Goal: Information Seeking & Learning: Stay updated

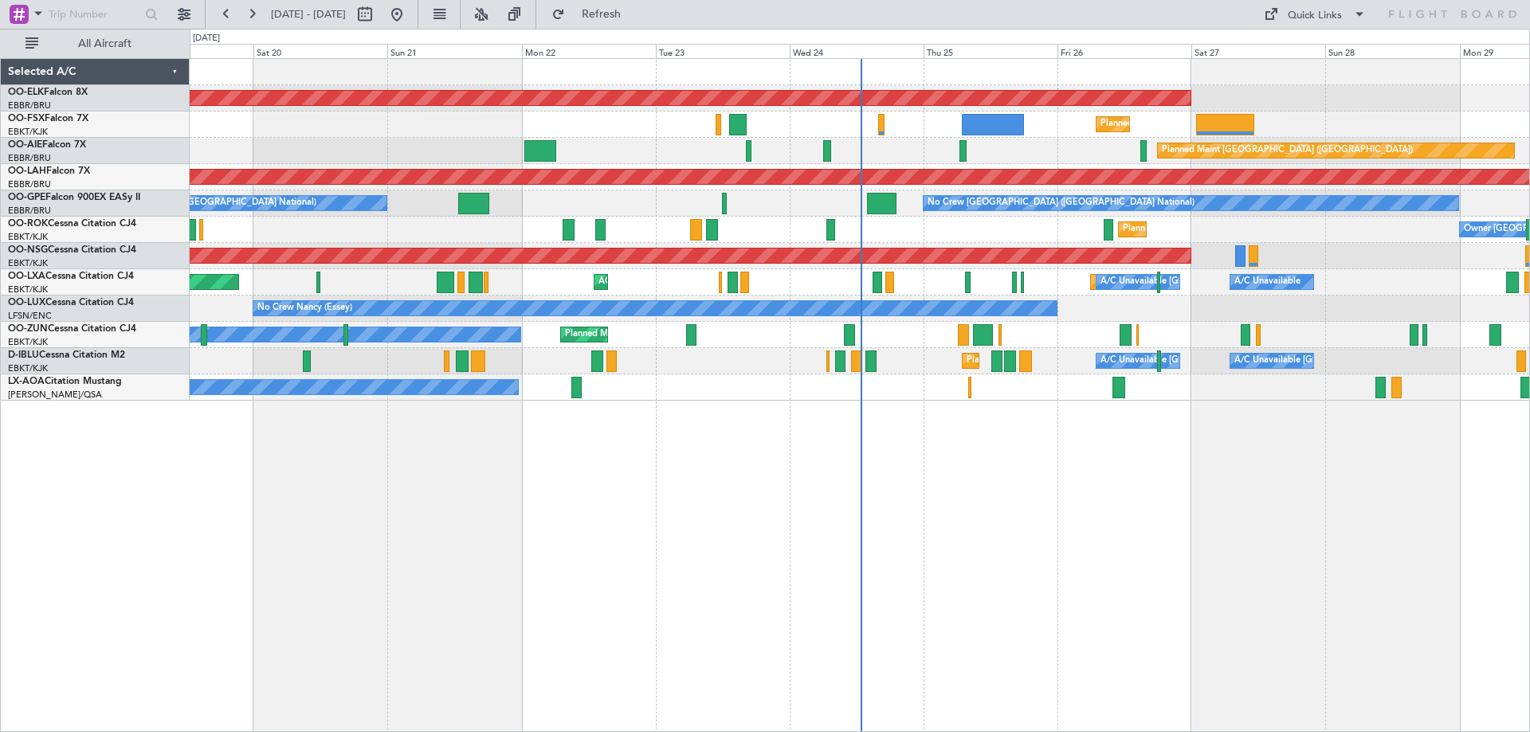
click at [724, 368] on div "Planned Maint Kortrijk-[GEOGRAPHIC_DATA] Planned Maint [GEOGRAPHIC_DATA]-[GEOGR…" at bounding box center [859, 230] width 1339 height 342
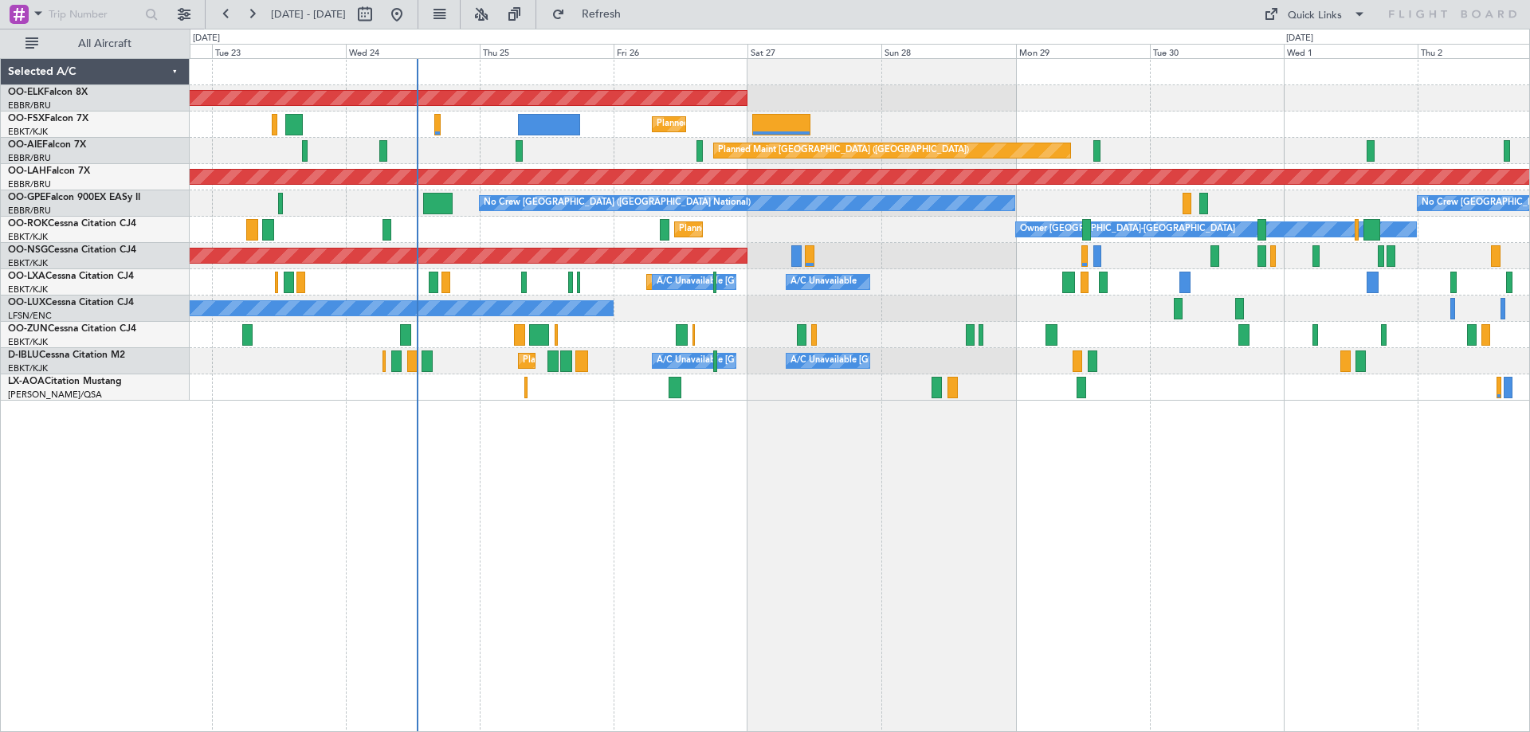
click at [494, 16] on button at bounding box center [480, 14] width 25 height 25
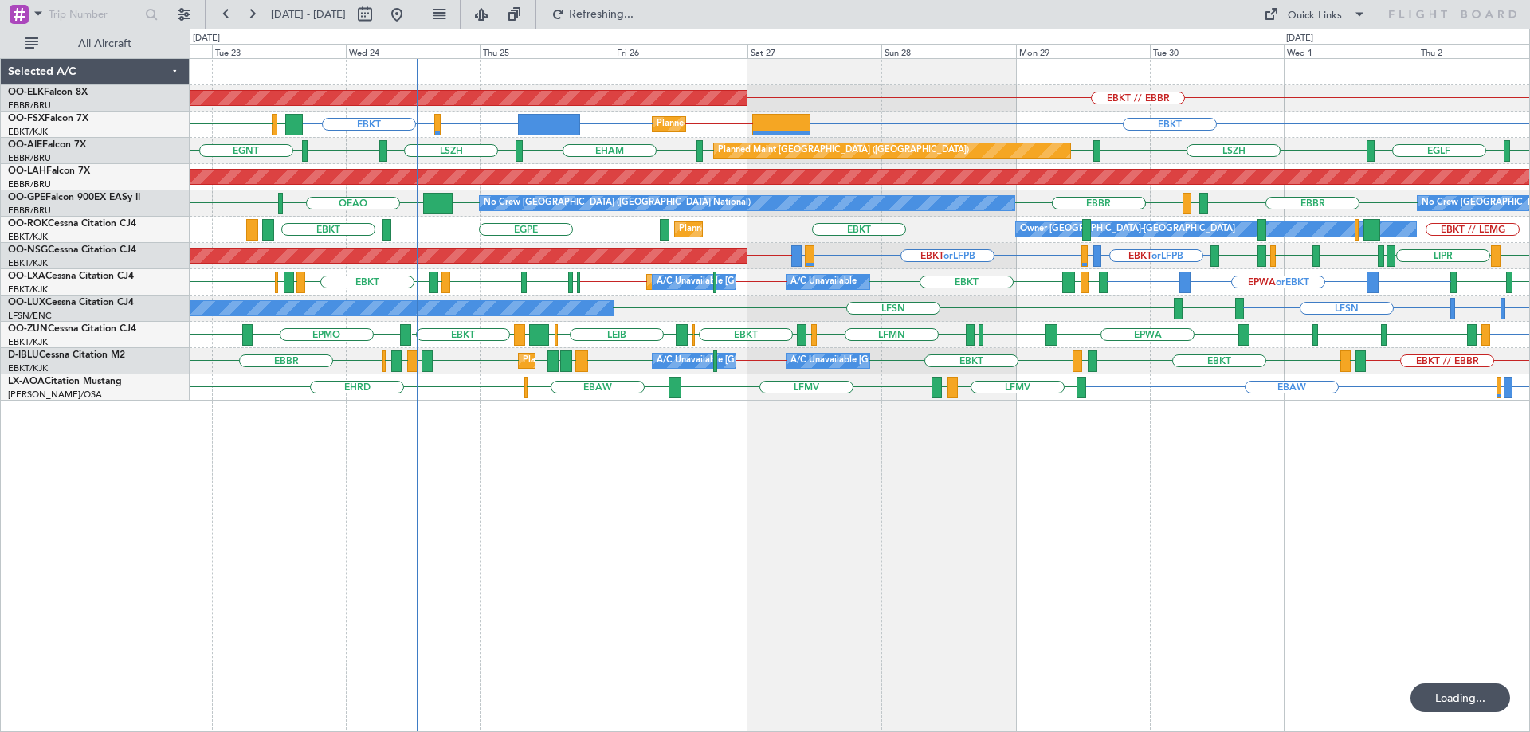
click at [674, 323] on div "Planned Maint Kortrijk-[GEOGRAPHIC_DATA] EBKT // EBBR Planned Maint [GEOGRAPHIC…" at bounding box center [859, 230] width 1339 height 342
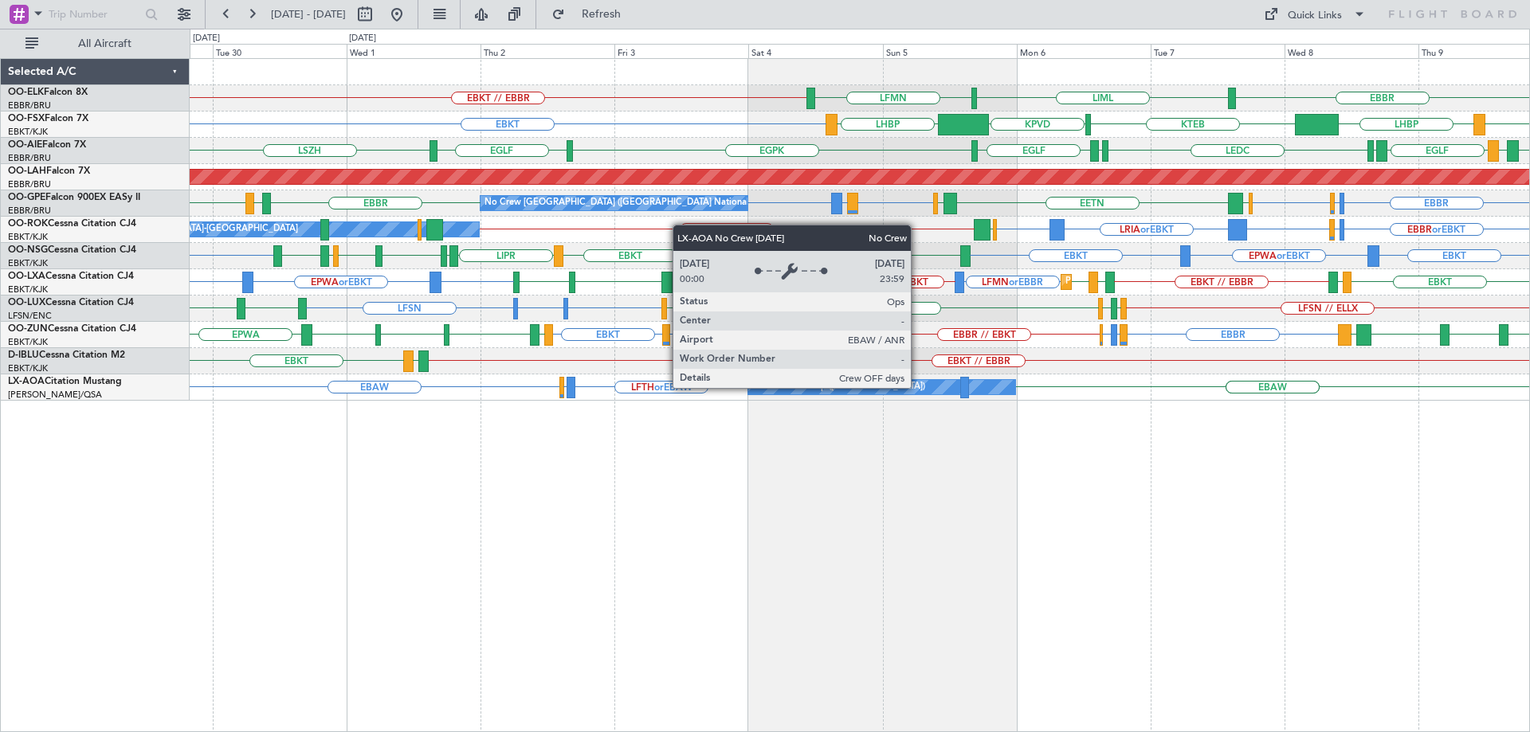
click at [918, 387] on div "No Crew Antwerp ([GEOGRAPHIC_DATA])" at bounding box center [881, 387] width 267 height 14
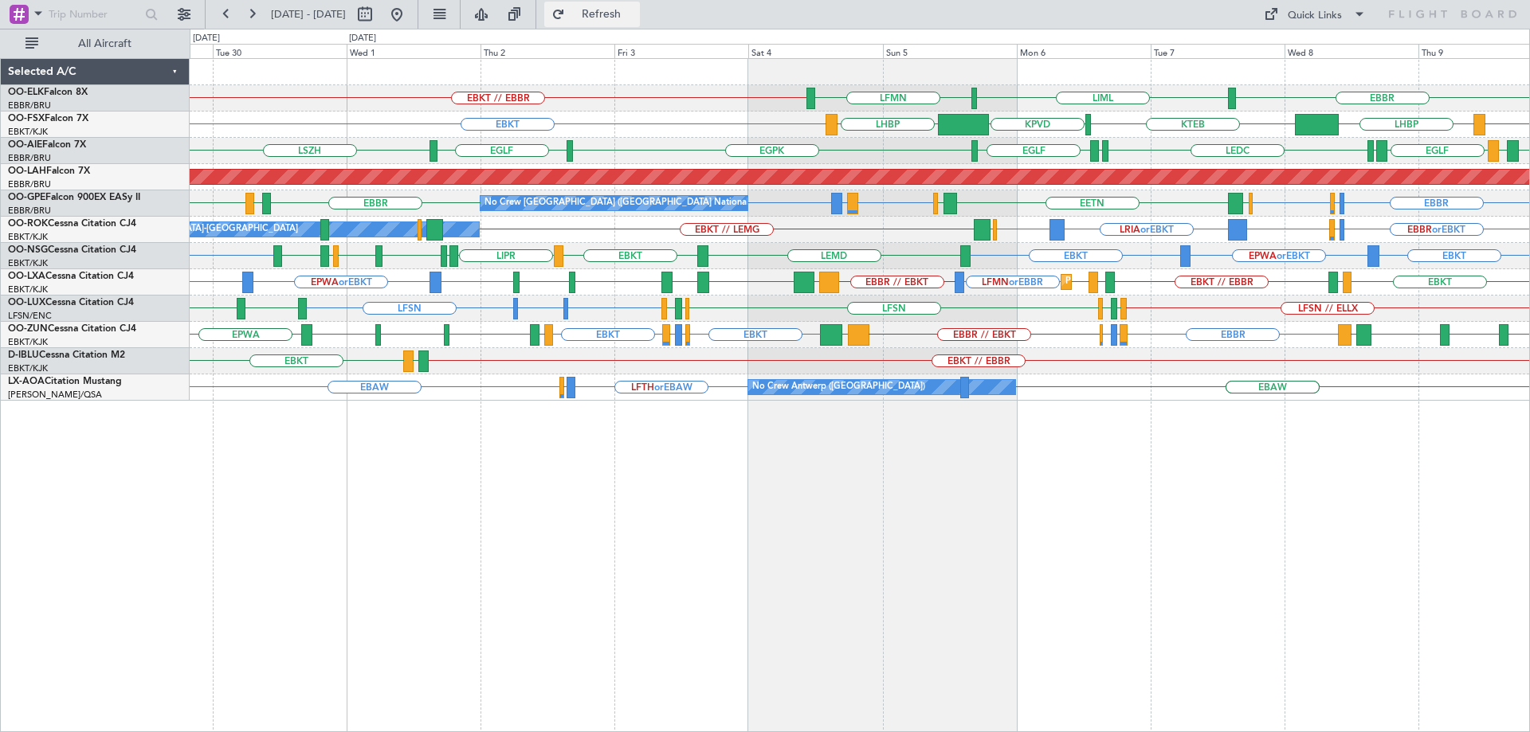
click at [633, 14] on span "Refresh" at bounding box center [601, 14] width 67 height 11
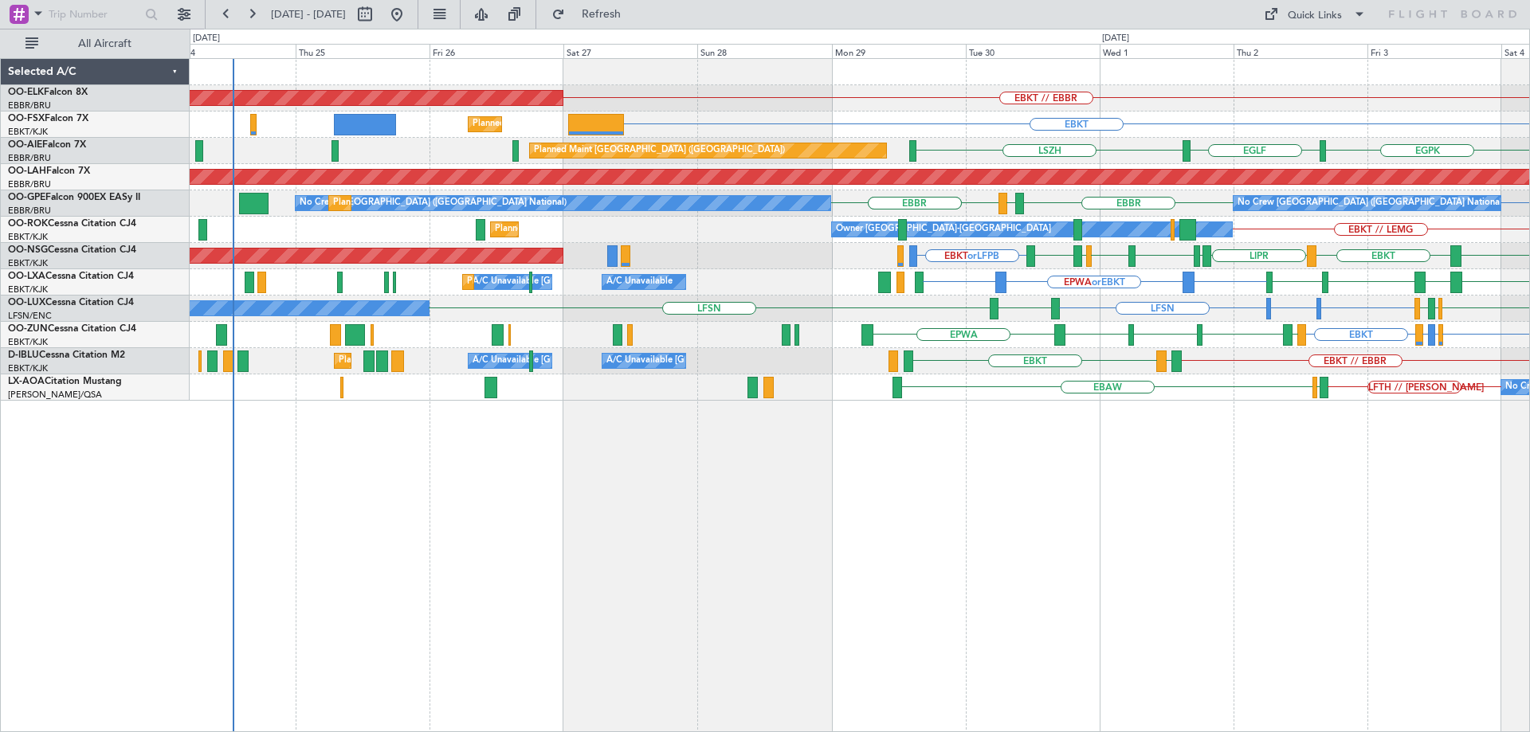
click at [1304, 294] on div "EBKT // EBBR Planned Maint [GEOGRAPHIC_DATA]-[GEOGRAPHIC_DATA] LFMN LIML EBKT P…" at bounding box center [859, 230] width 1339 height 342
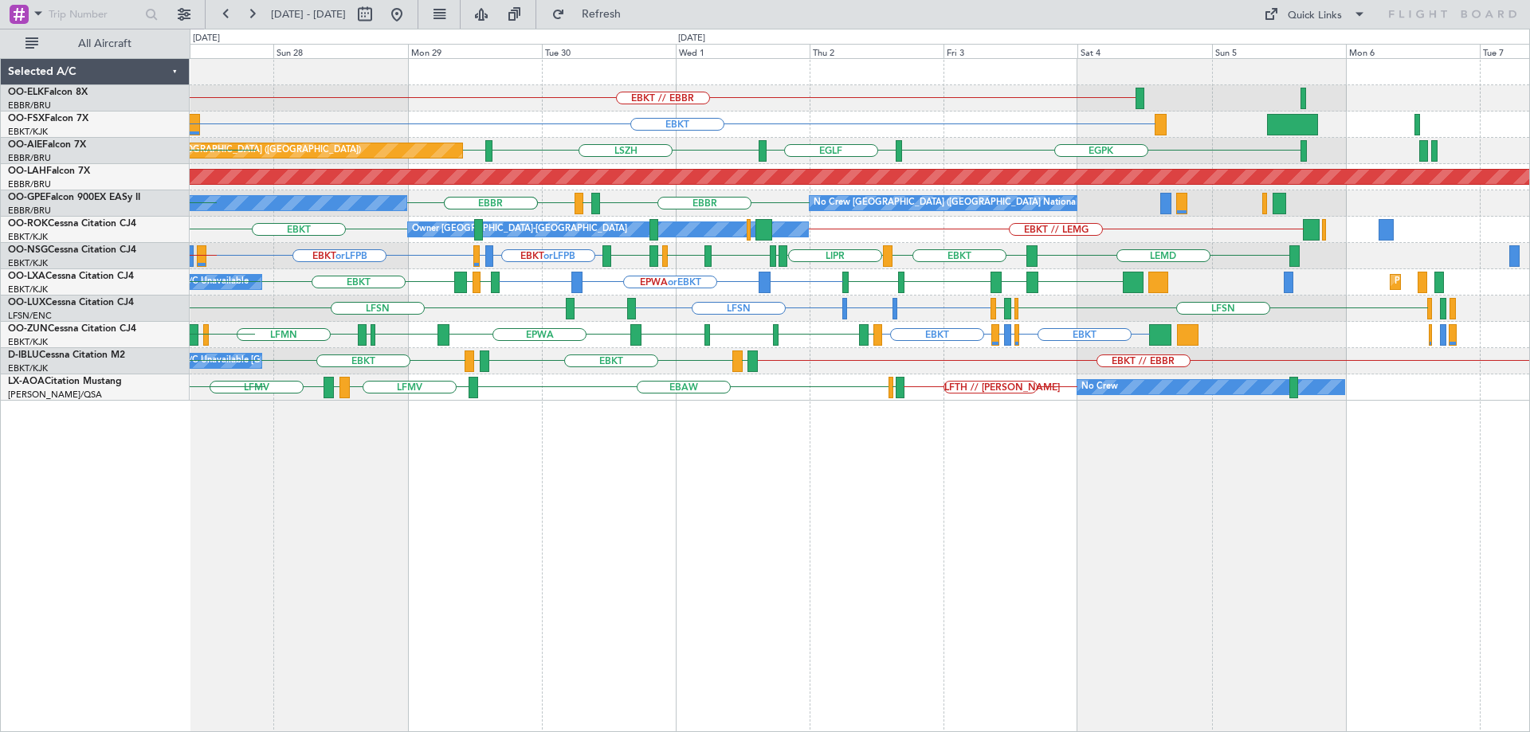
click at [463, 277] on div "EBKT // EBBR Planned Maint [GEOGRAPHIC_DATA]-[GEOGRAPHIC_DATA] EBKT EBKT // KLA…" at bounding box center [859, 230] width 1339 height 342
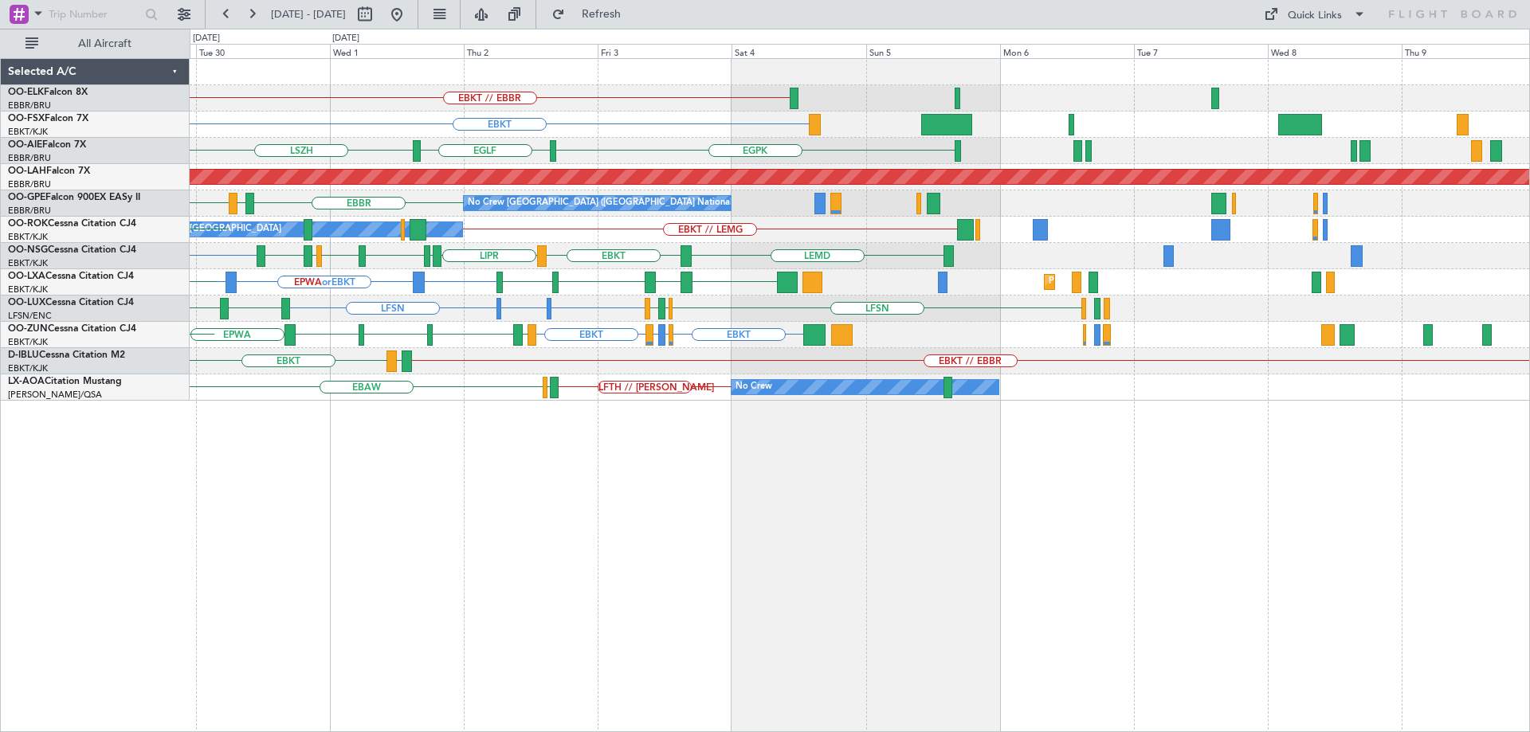
click at [911, 206] on div "EBKT // EBBR EBKT [GEOGRAPHIC_DATA] [GEOGRAPHIC_DATA] [GEOGRAPHIC_DATA] [GEOGRA…" at bounding box center [859, 230] width 1339 height 342
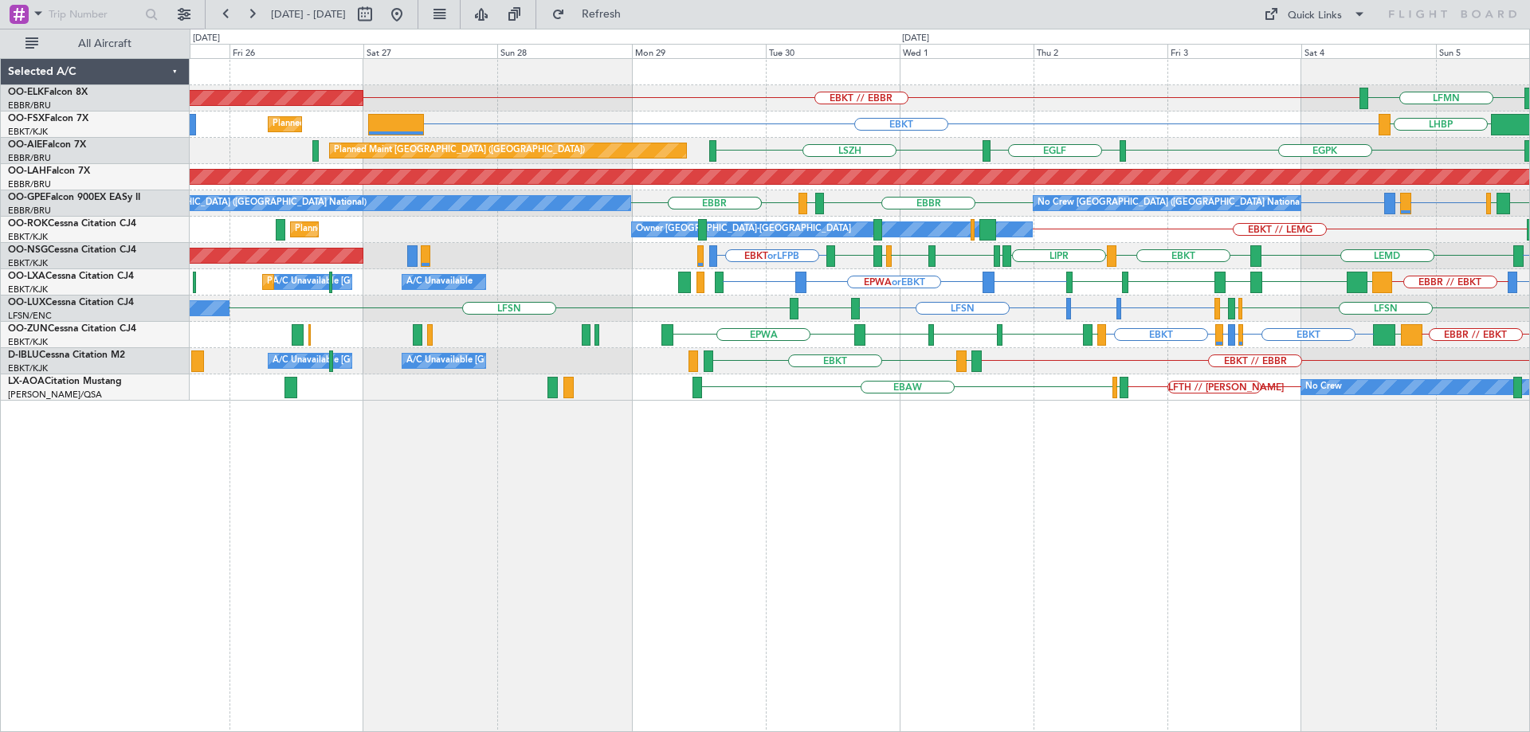
click at [1143, 285] on div "LFMN or EBBR EBBR // EBKT EBKT EPWA or EBKT EBKT LGMK EBKT ESSB EBKT LSZM A/C U…" at bounding box center [859, 282] width 1339 height 26
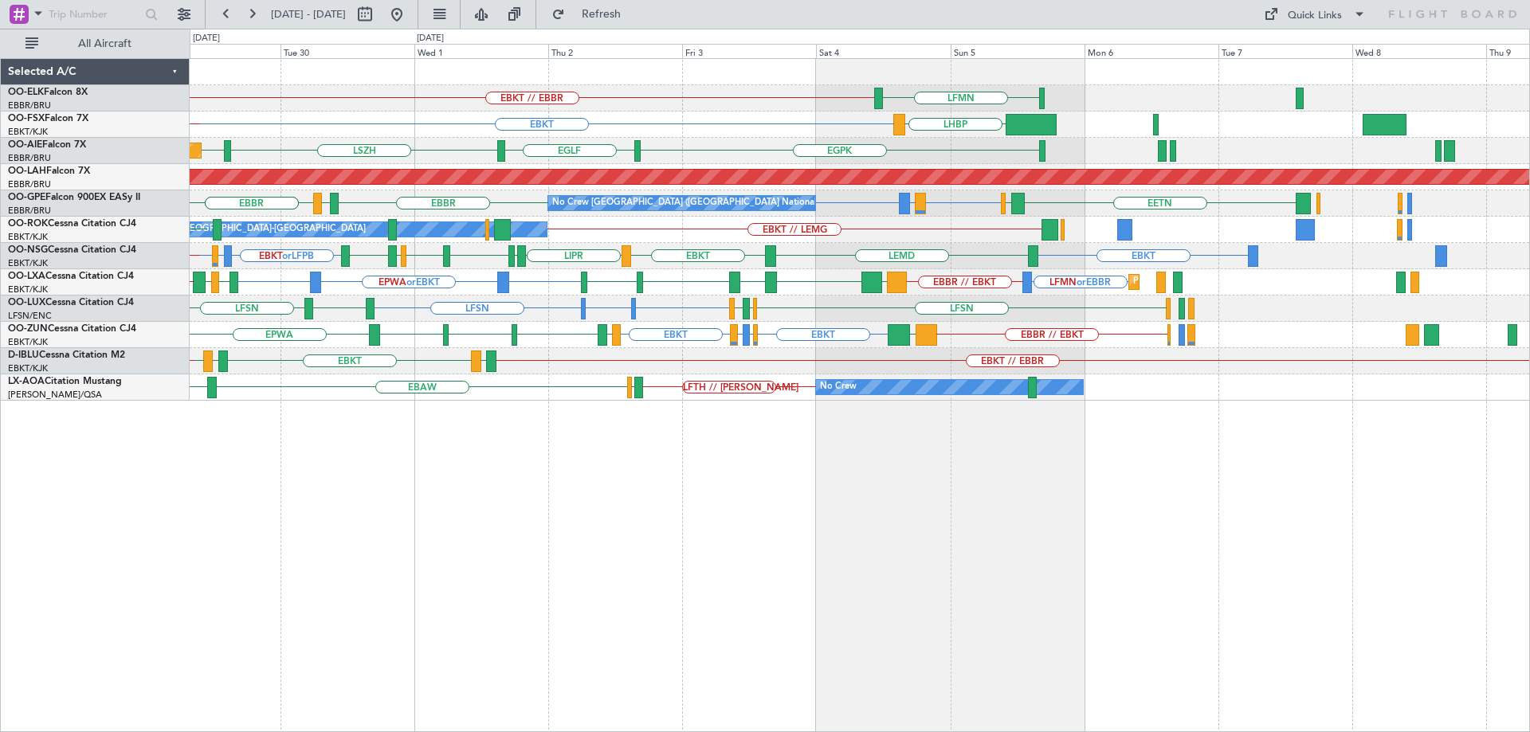
click at [713, 342] on div "LFMN EBKT // EBBR Planned Maint [GEOGRAPHIC_DATA]-[GEOGRAPHIC_DATA] EBKT LHBP E…" at bounding box center [859, 230] width 1339 height 342
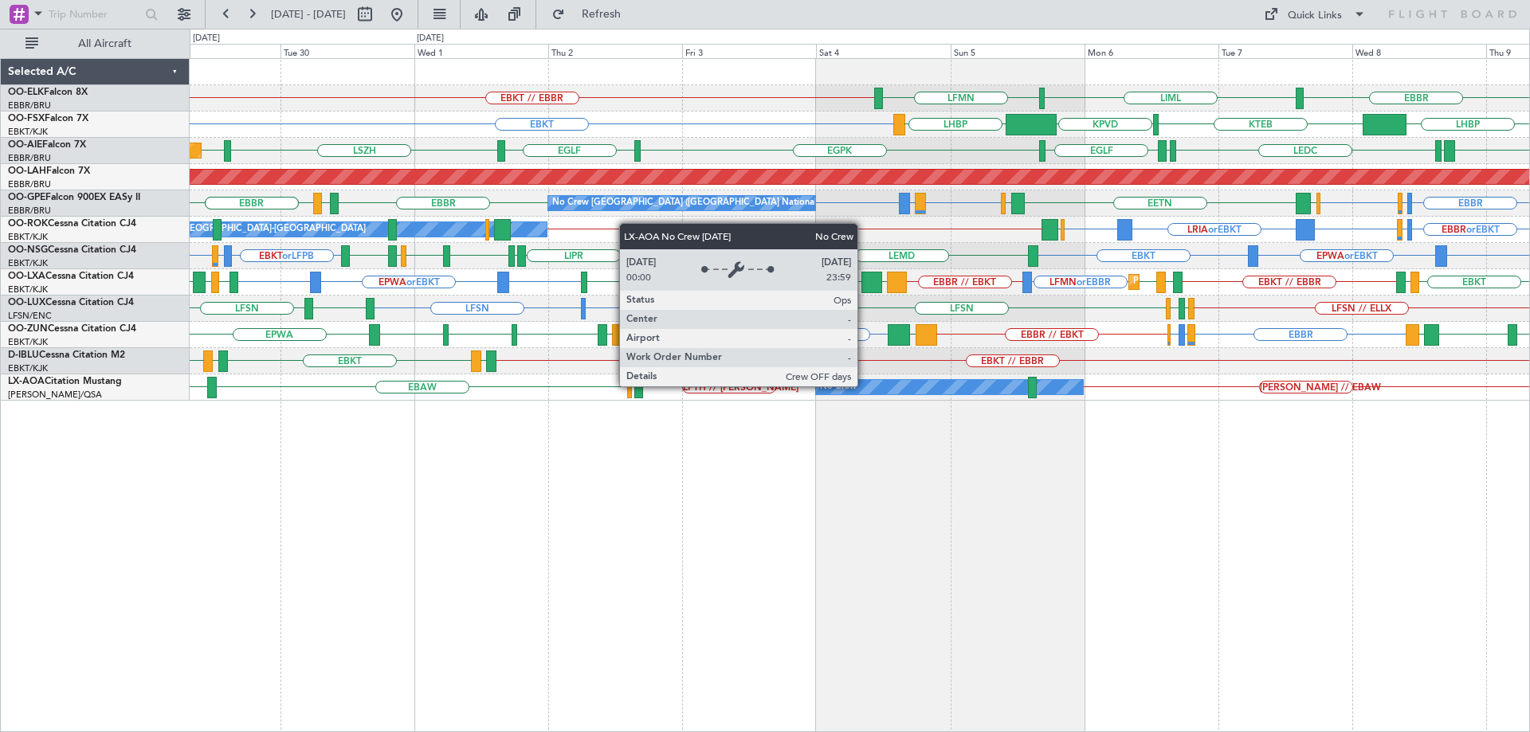
click at [864, 386] on div "No Crew" at bounding box center [949, 387] width 267 height 14
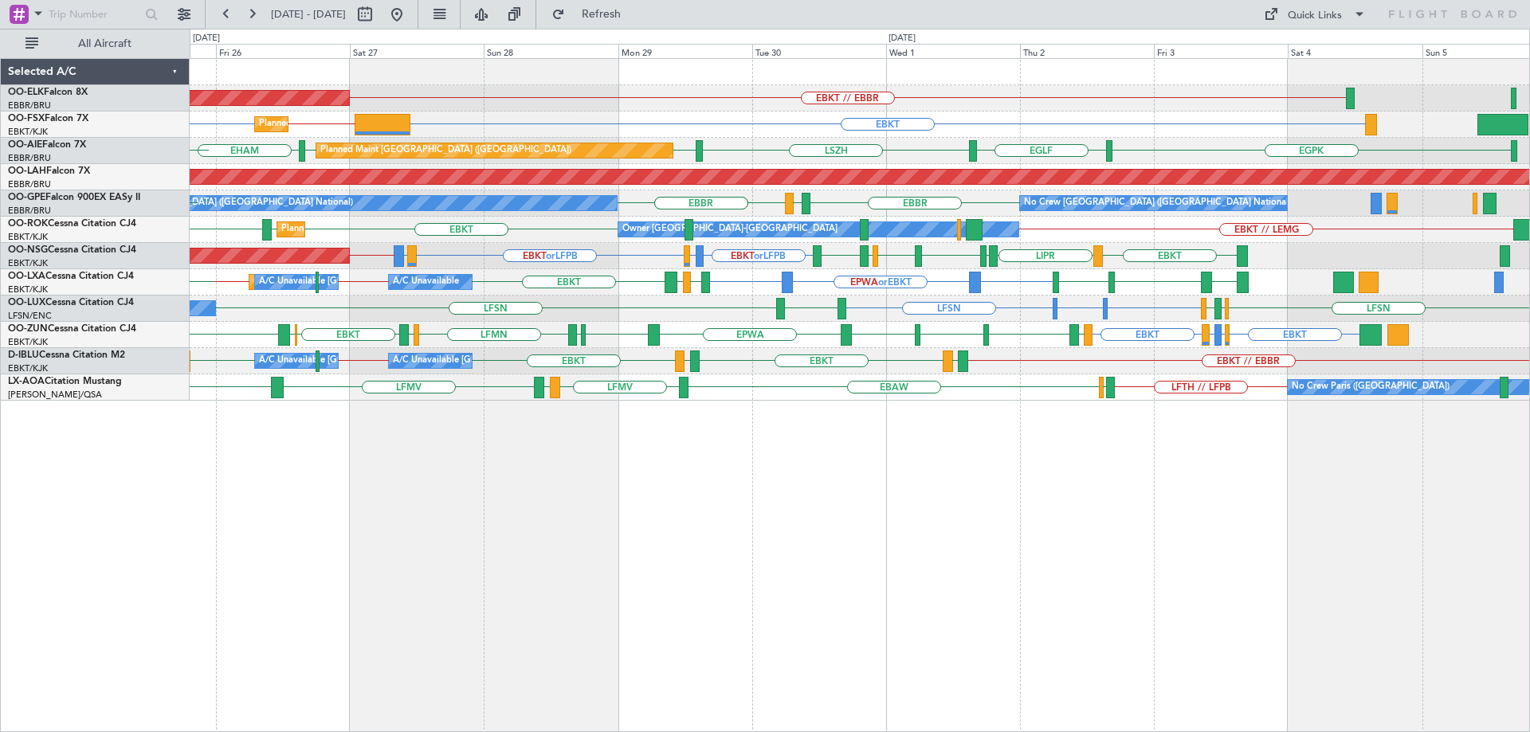
click at [739, 347] on div "EBKT LFPB or EBKT LFMN or EBKT EBKT LEGE EBKT EGNV EBKT EPWA EBKT LFPG LFMN [GE…" at bounding box center [859, 335] width 1339 height 26
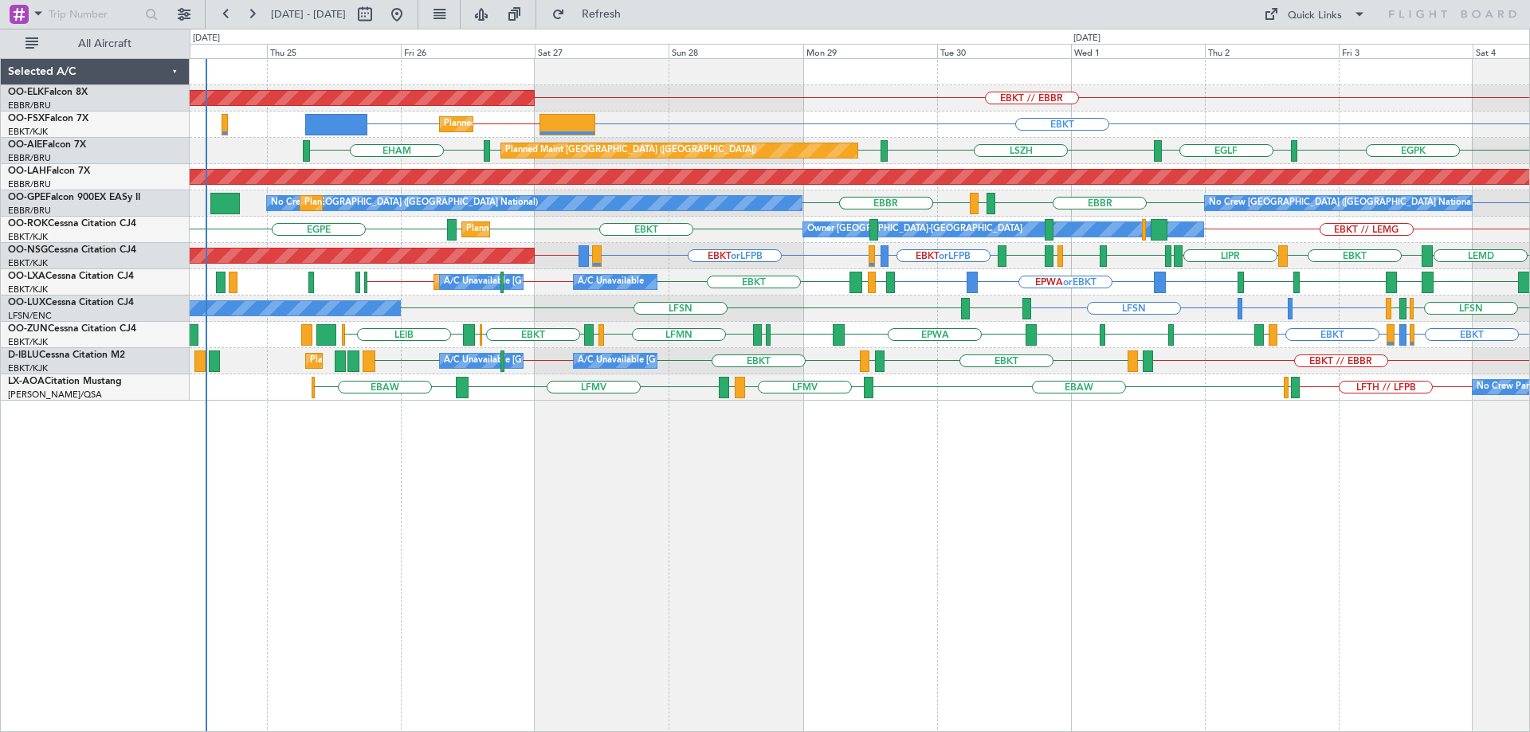
click at [579, 346] on div "EBKT LFPB or EBKT LFMN or EBKT EBKT LEGE EBKT EGNV EBKT EPWA EBKT LFPG LFMN [GE…" at bounding box center [859, 335] width 1339 height 26
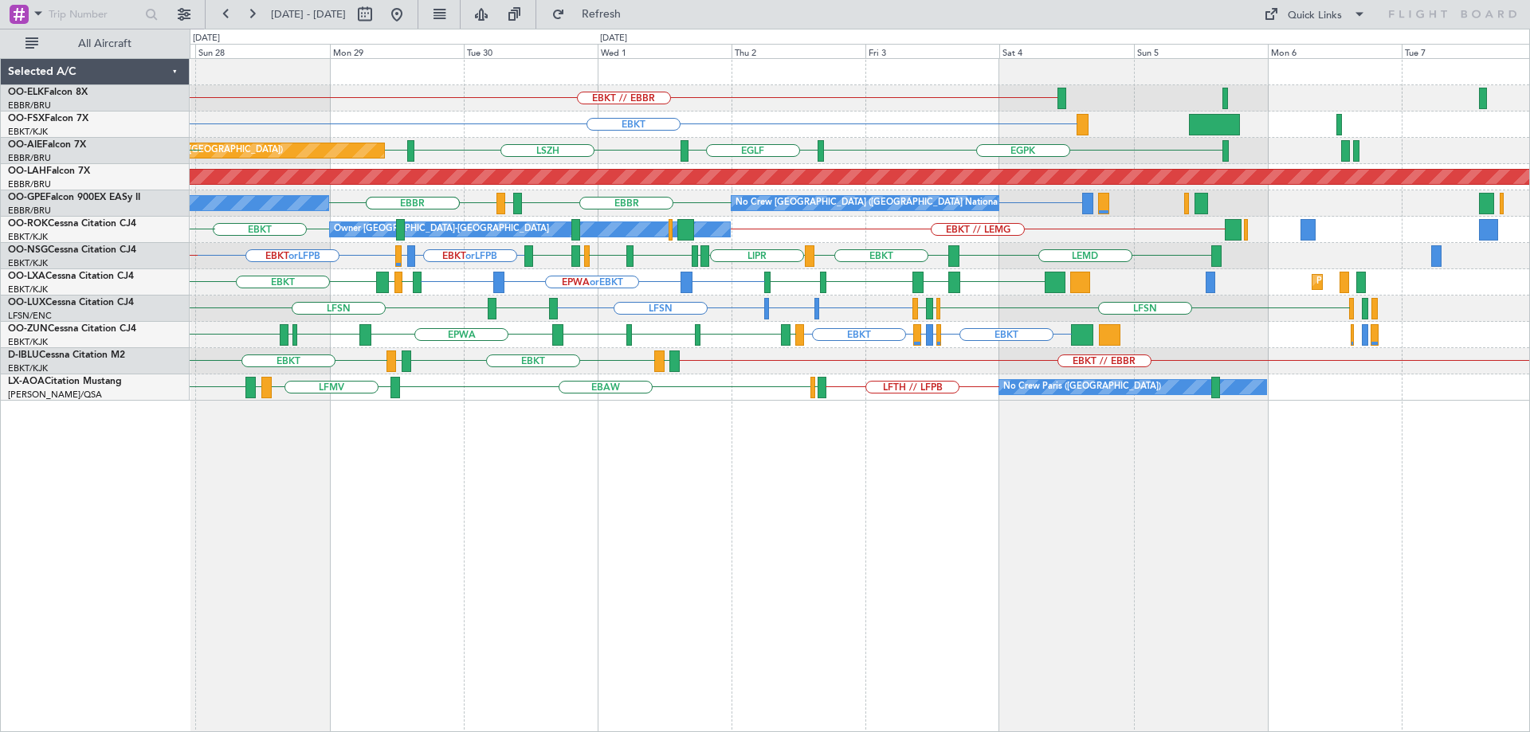
click at [733, 359] on div "EBKT // EBBR Planned Maint [GEOGRAPHIC_DATA]-[GEOGRAPHIC_DATA] EBKT EBKT // KLA…" at bounding box center [859, 230] width 1339 height 342
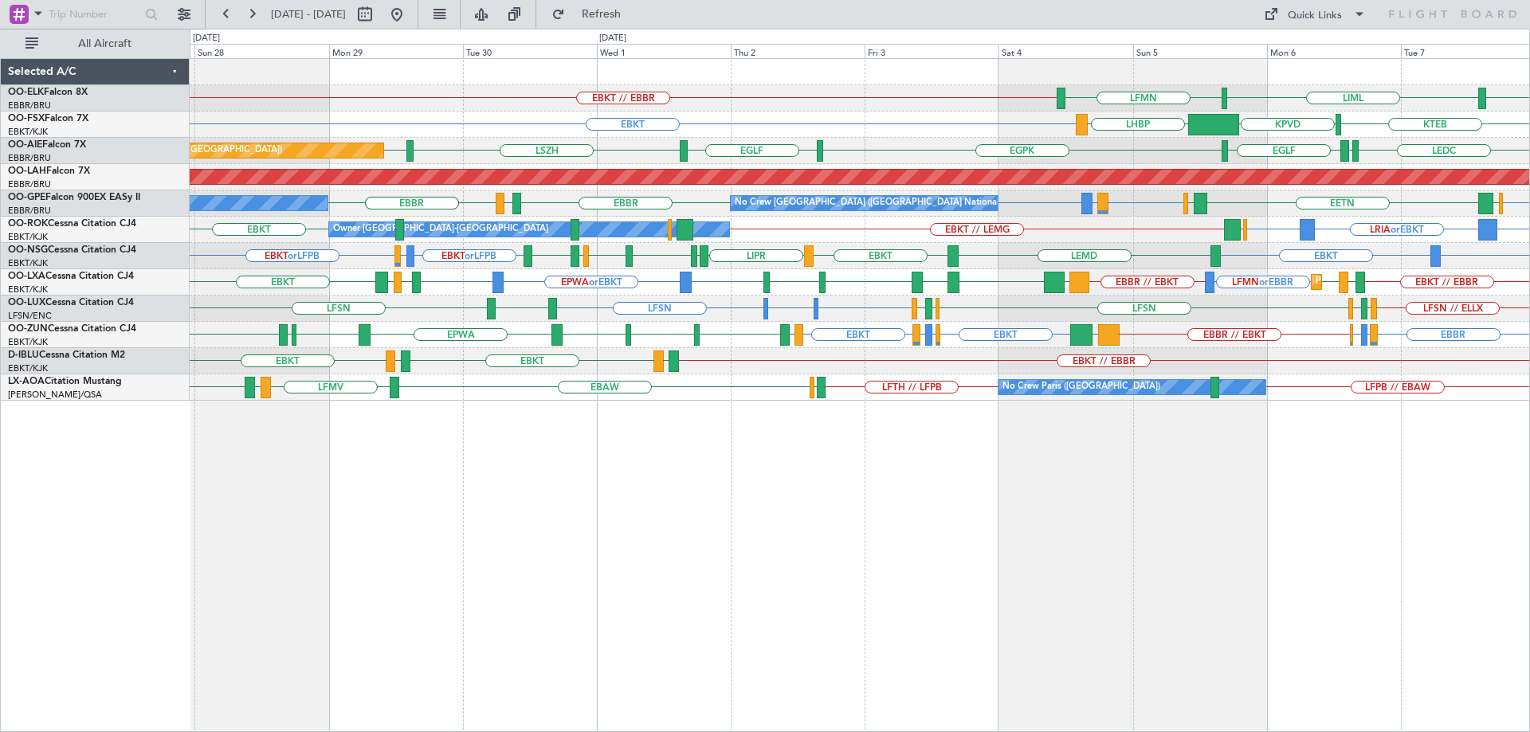
click at [817, 382] on div "EBBR LIML EBKT // EBBR LFMN Planned Maint [GEOGRAPHIC_DATA]-[GEOGRAPHIC_DATA] E…" at bounding box center [859, 230] width 1339 height 342
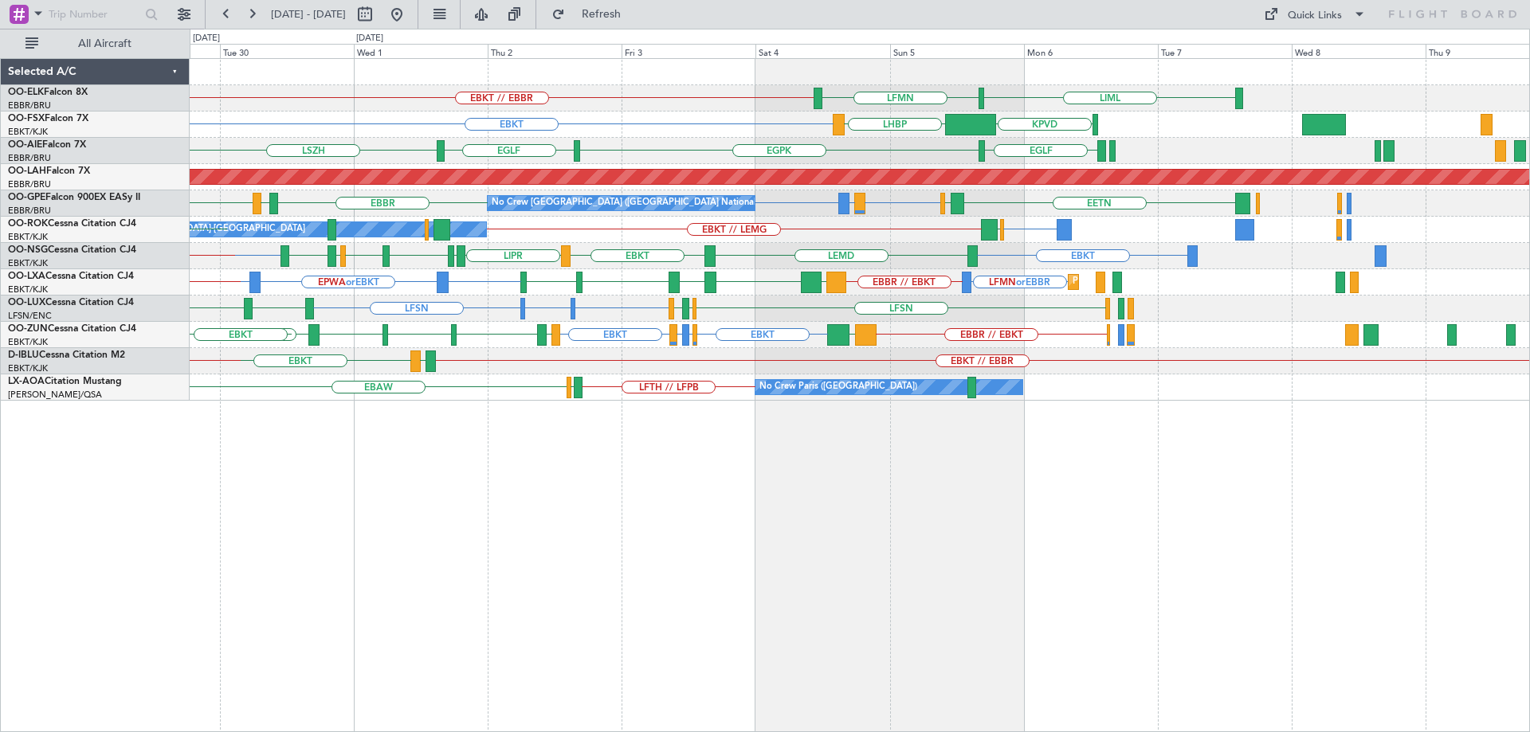
click at [733, 261] on div "LIML EBKT // EBBR LFMN EBKT KPVD LHBP [GEOGRAPHIC_DATA] [GEOGRAPHIC_DATA] [GEOG…" at bounding box center [859, 230] width 1339 height 342
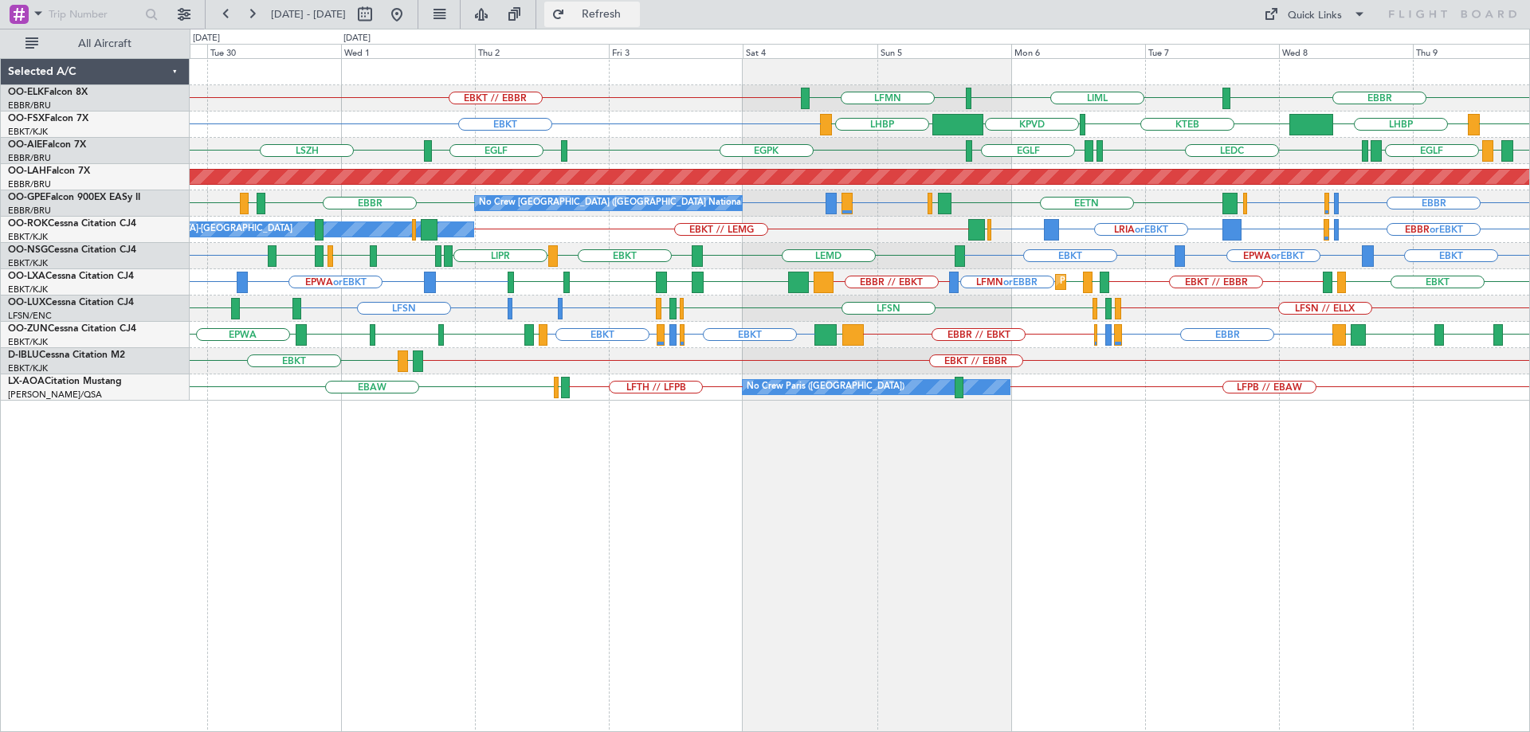
click at [635, 20] on span "Refresh" at bounding box center [601, 14] width 67 height 11
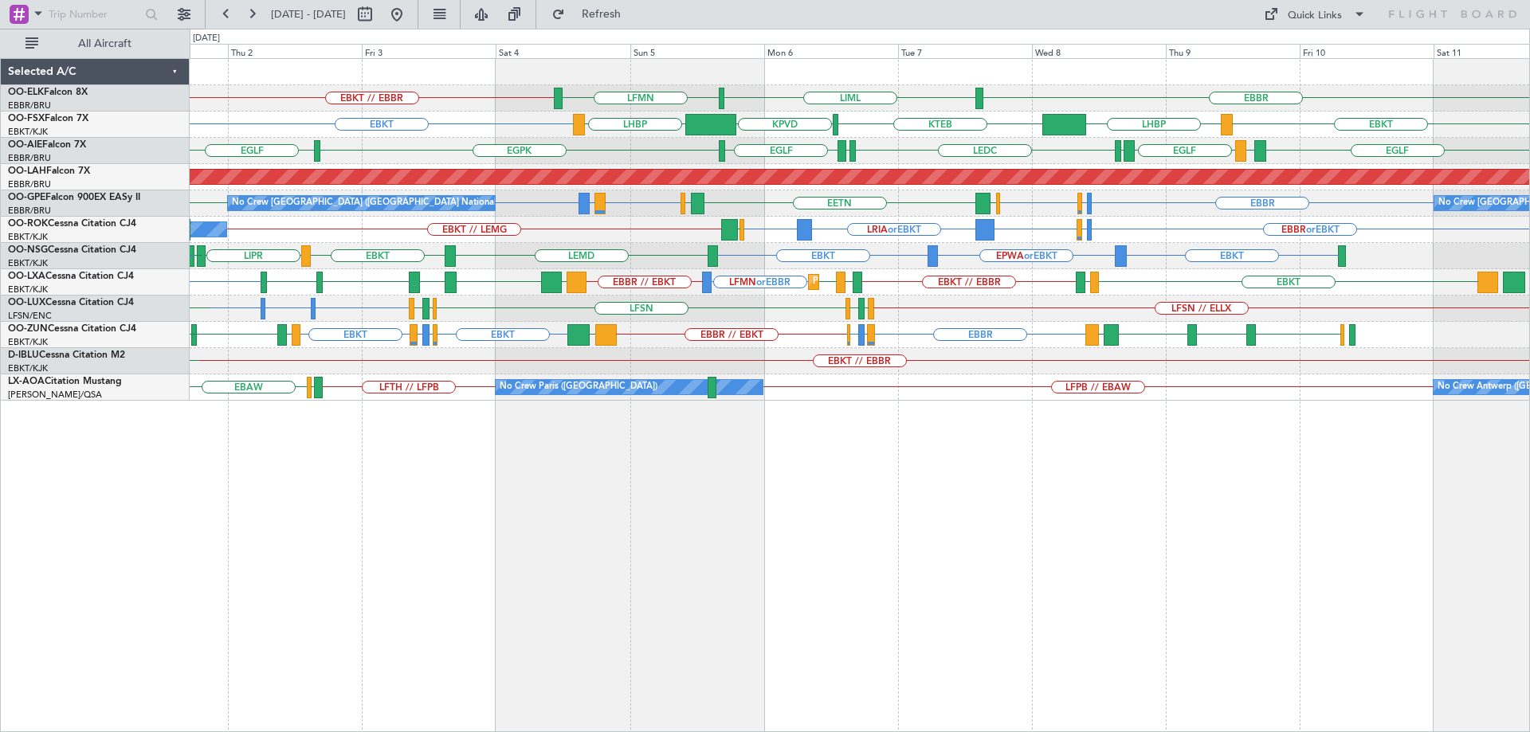
click at [1100, 334] on div "EBBR LIML EBKT // EBBR LFMN EBKT EBKT LHBP KTEB KPVD LHBP [GEOGRAPHIC_DATA] LEM…" at bounding box center [859, 230] width 1339 height 342
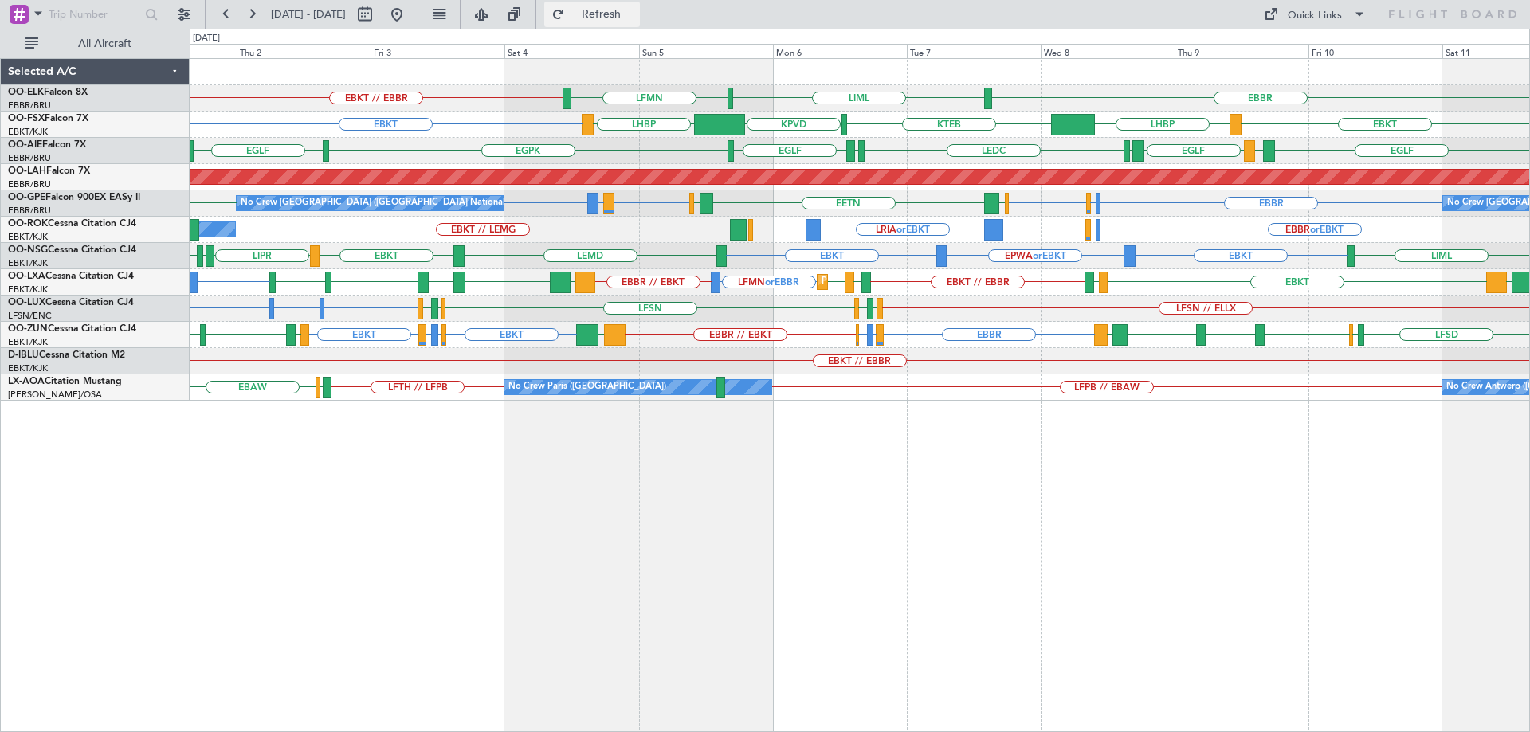
click at [640, 22] on button "Refresh" at bounding box center [592, 14] width 96 height 25
click at [789, 331] on div "EBBR LIML LFMN EBKT // EBBR EBKT EBKT KPVD LHBP LHBP KTEB [GEOGRAPHIC_DATA] [GE…" at bounding box center [859, 230] width 1339 height 342
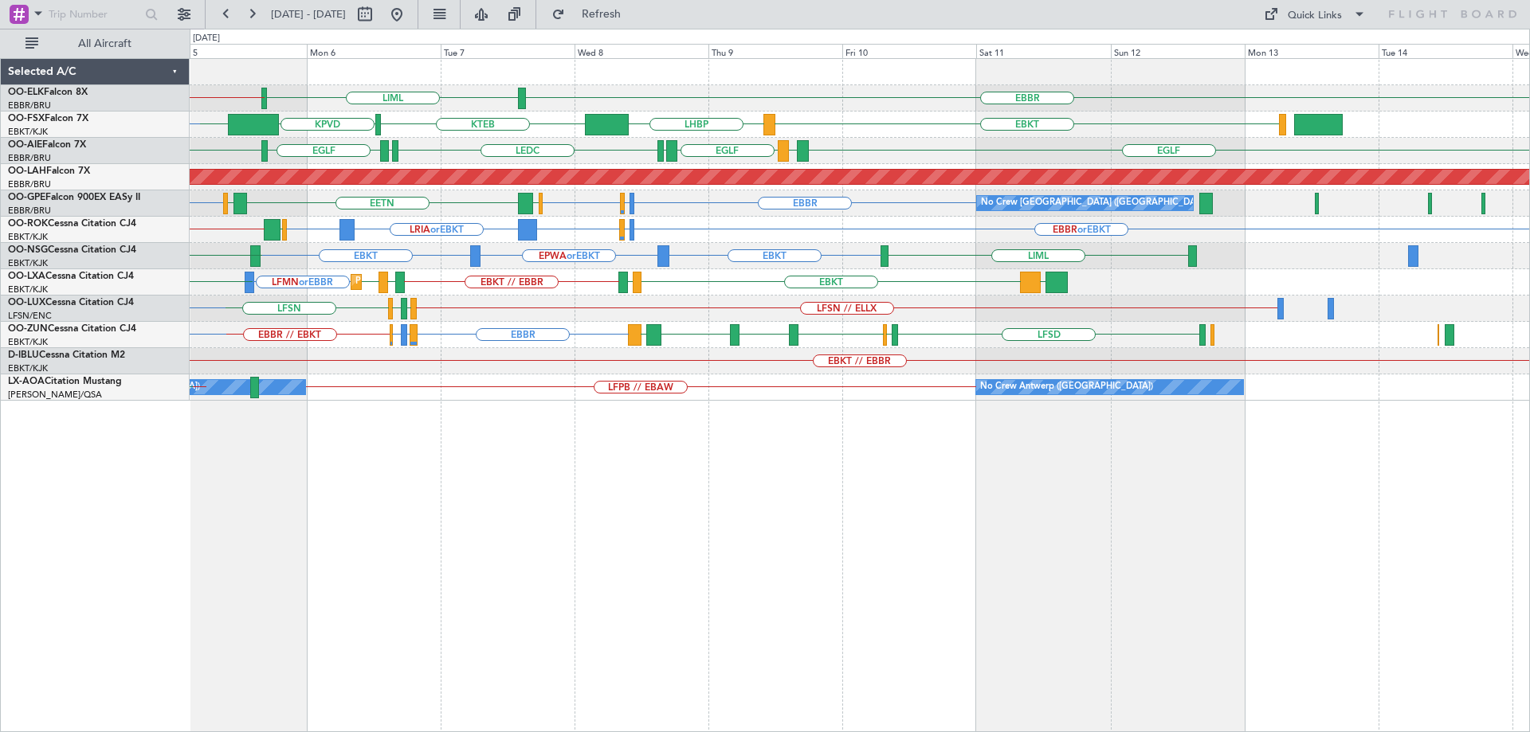
click at [751, 260] on div "EBKT EBKT EPWA or EBKT LIML LEMD EBKT" at bounding box center [859, 256] width 1339 height 26
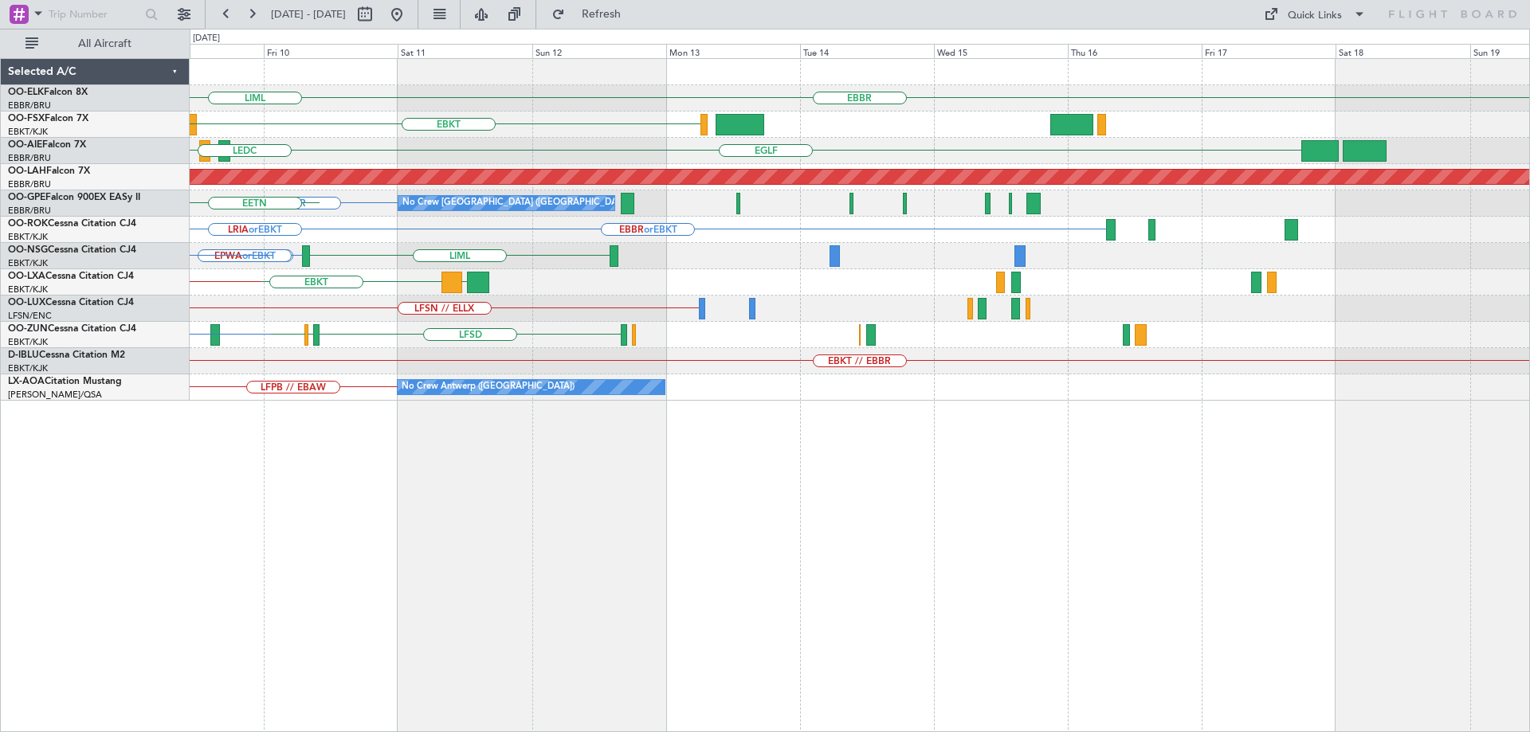
click at [570, 261] on div "EBBR LIML EBKT LHBP KTEB [GEOGRAPHIC_DATA] LEMD [GEOGRAPHIC_DATA] LEMD LEDC Pla…" at bounding box center [859, 230] width 1339 height 342
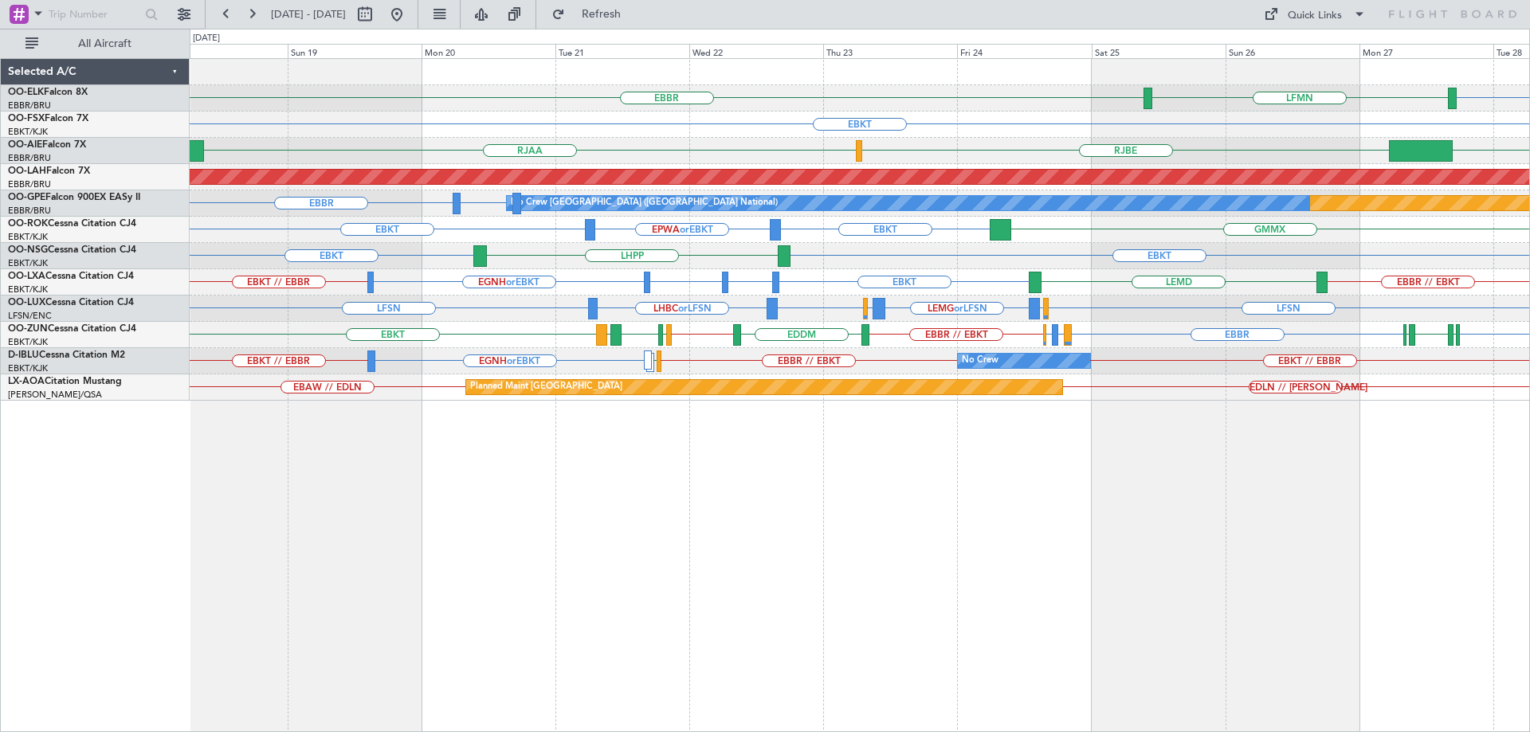
click at [1268, 249] on div "EBBR [GEOGRAPHIC_DATA] LFMN EBKT RJAA UBBB [GEOGRAPHIC_DATA] Planned [GEOGRAPHI…" at bounding box center [859, 230] width 1339 height 342
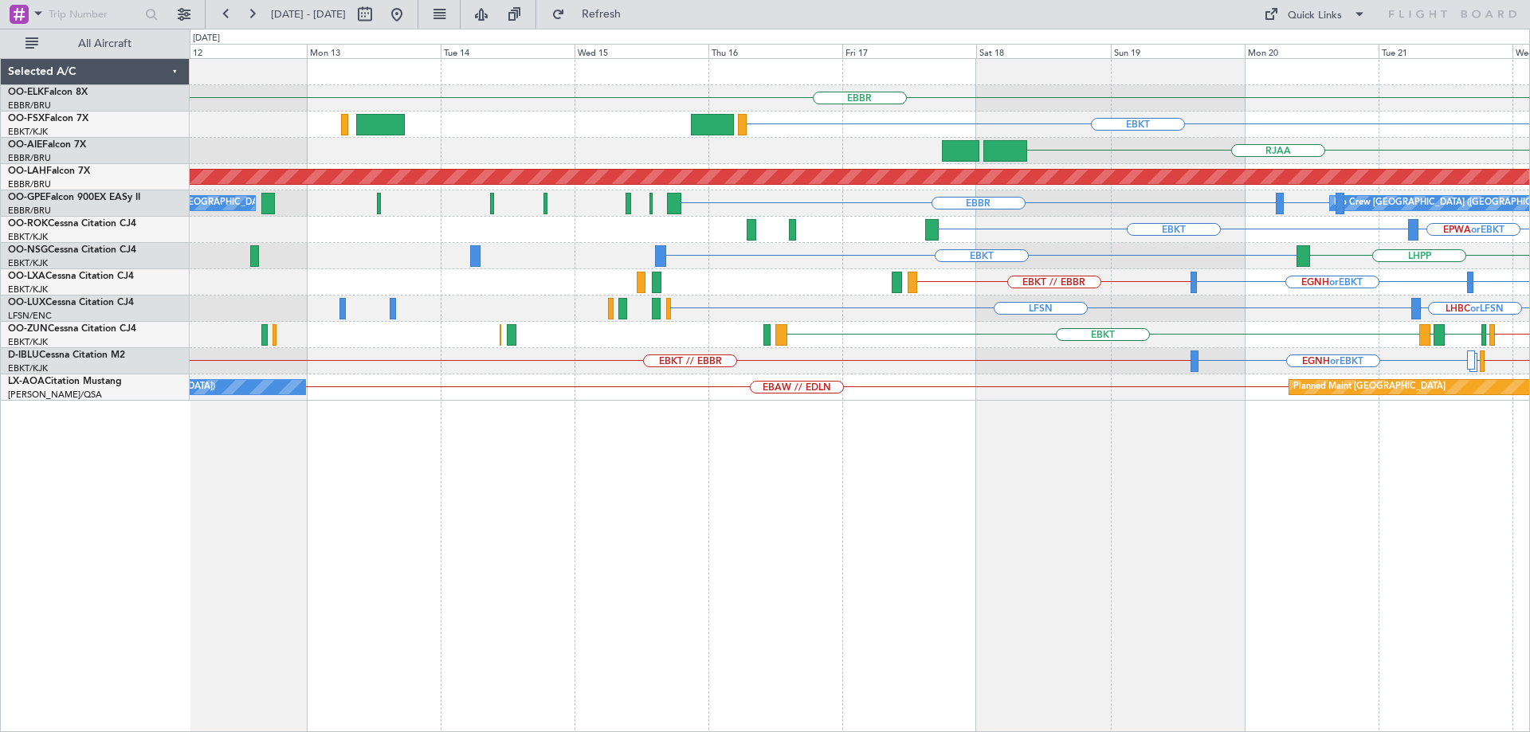
click at [1279, 276] on div "EBBR EBKT RJAA [GEOGRAPHIC_DATA] Planned [GEOGRAPHIC_DATA][PERSON_NAME]-[GEOGRA…" at bounding box center [859, 230] width 1339 height 342
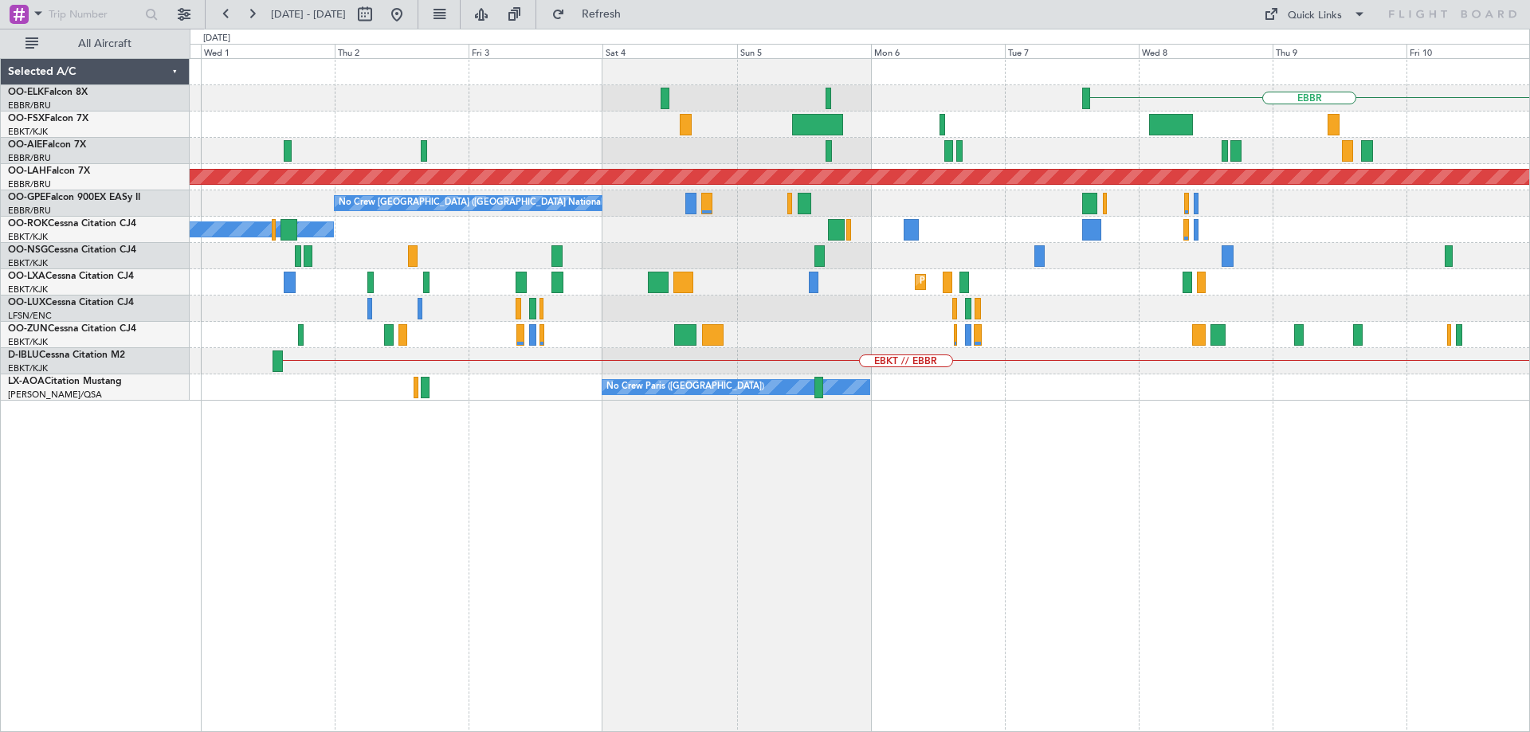
click at [1287, 282] on div "Planned Maint Kortrijk-[GEOGRAPHIC_DATA]" at bounding box center [859, 282] width 1339 height 26
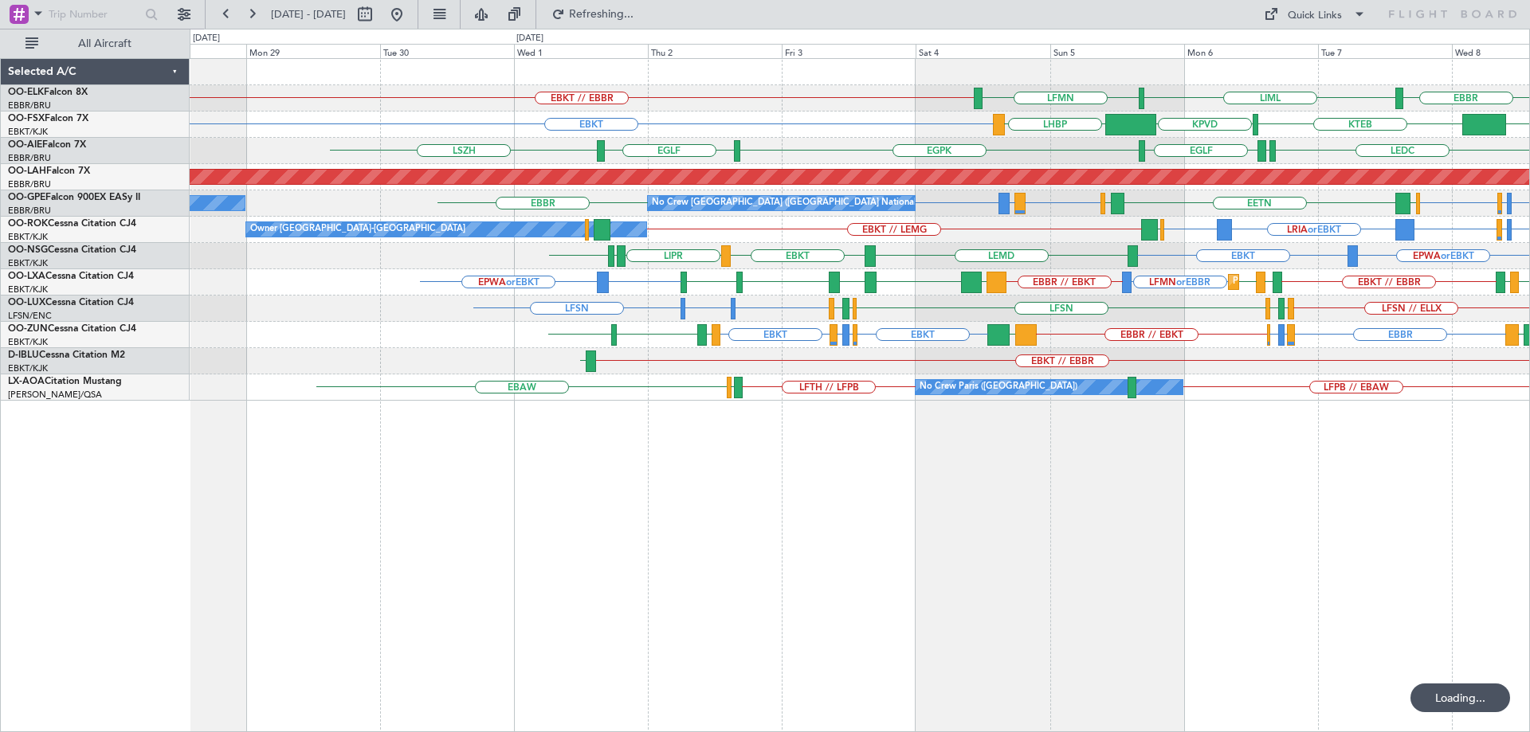
click at [1041, 295] on div "EBBR LIML LFMN EBKT // EBBR Planned Maint [GEOGRAPHIC_DATA]-[GEOGRAPHIC_DATA] E…" at bounding box center [859, 230] width 1339 height 342
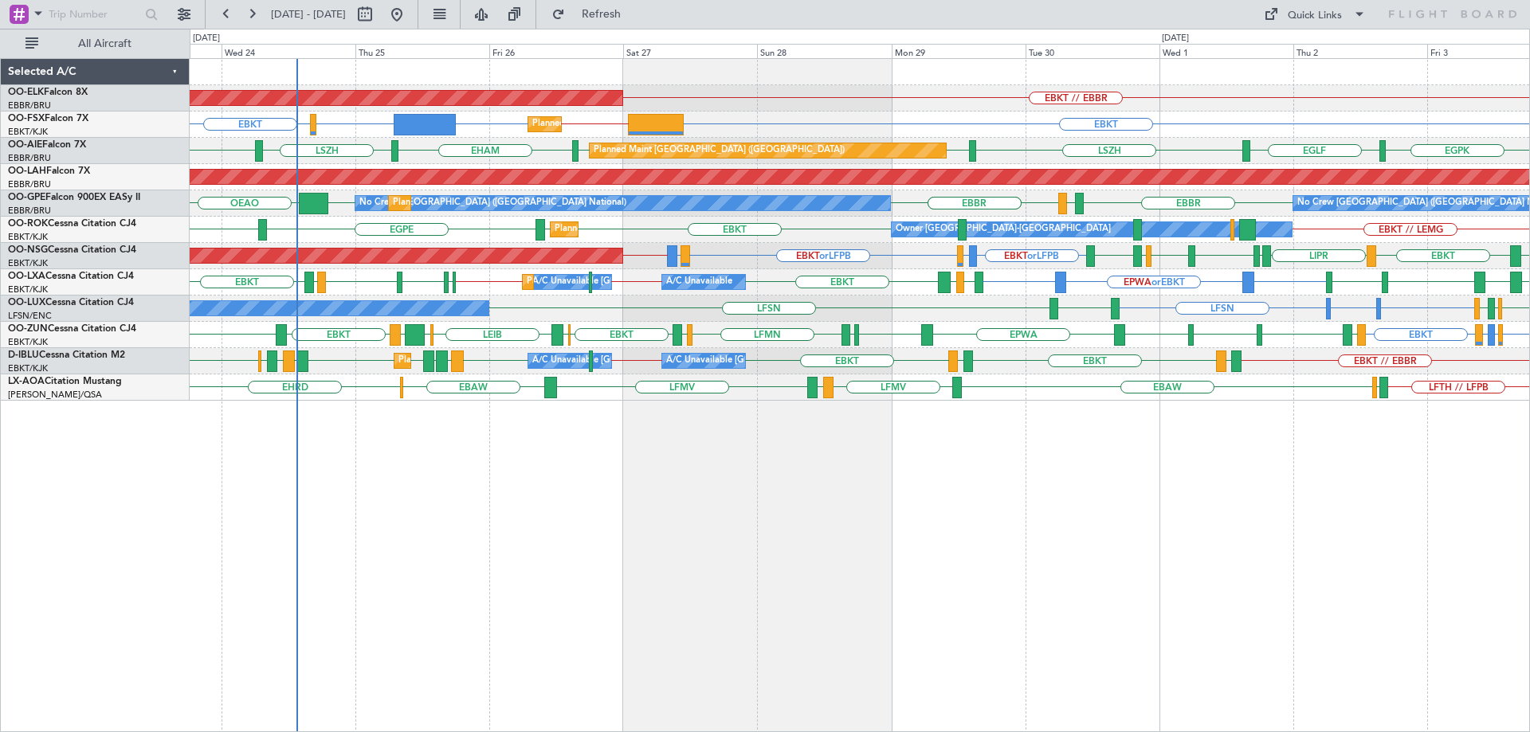
click at [540, 350] on div "EBKT // EBBR Planned Maint [GEOGRAPHIC_DATA]-[GEOGRAPHIC_DATA] EBKT EBKT // KLA…" at bounding box center [859, 230] width 1339 height 342
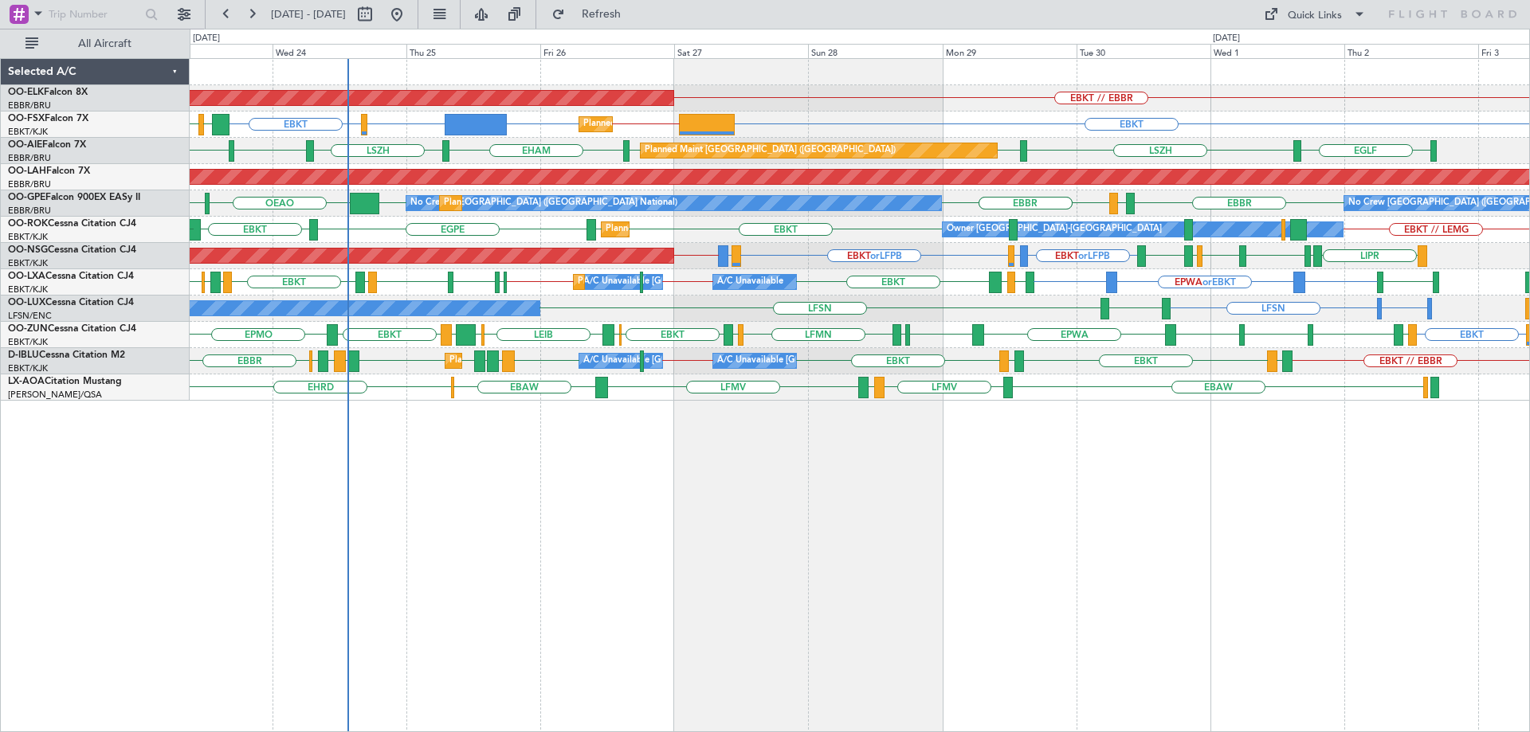
click at [887, 259] on div "Planned Maint Kortrijk-[GEOGRAPHIC_DATA] EBKT // EBBR Planned Maint [GEOGRAPHIC…" at bounding box center [859, 230] width 1339 height 342
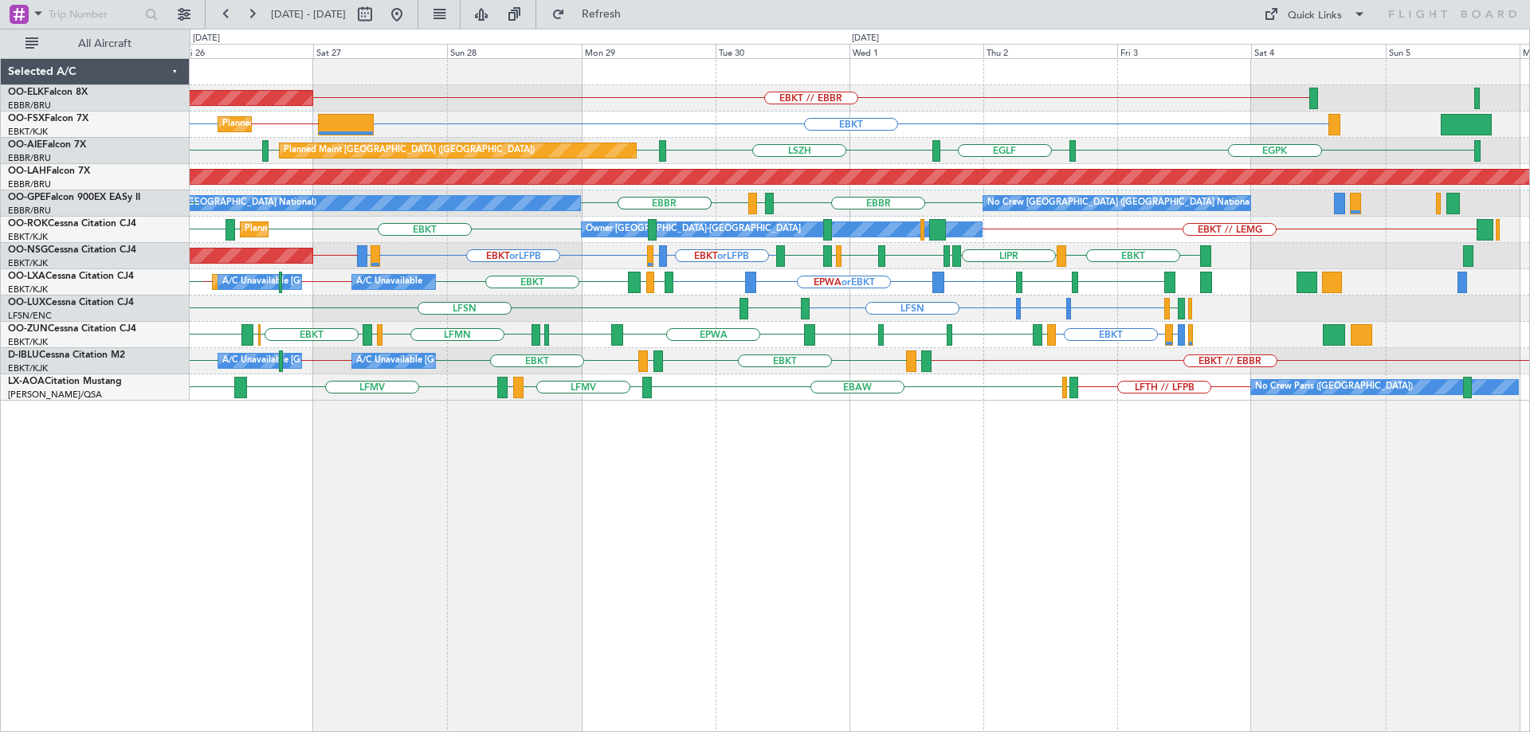
click at [982, 381] on div "EBAW LFMV EGKB LFMV LFTH // LFPB LFPB EBAW No Crew [GEOGRAPHIC_DATA] ([GEOGRAPH…" at bounding box center [859, 387] width 1339 height 26
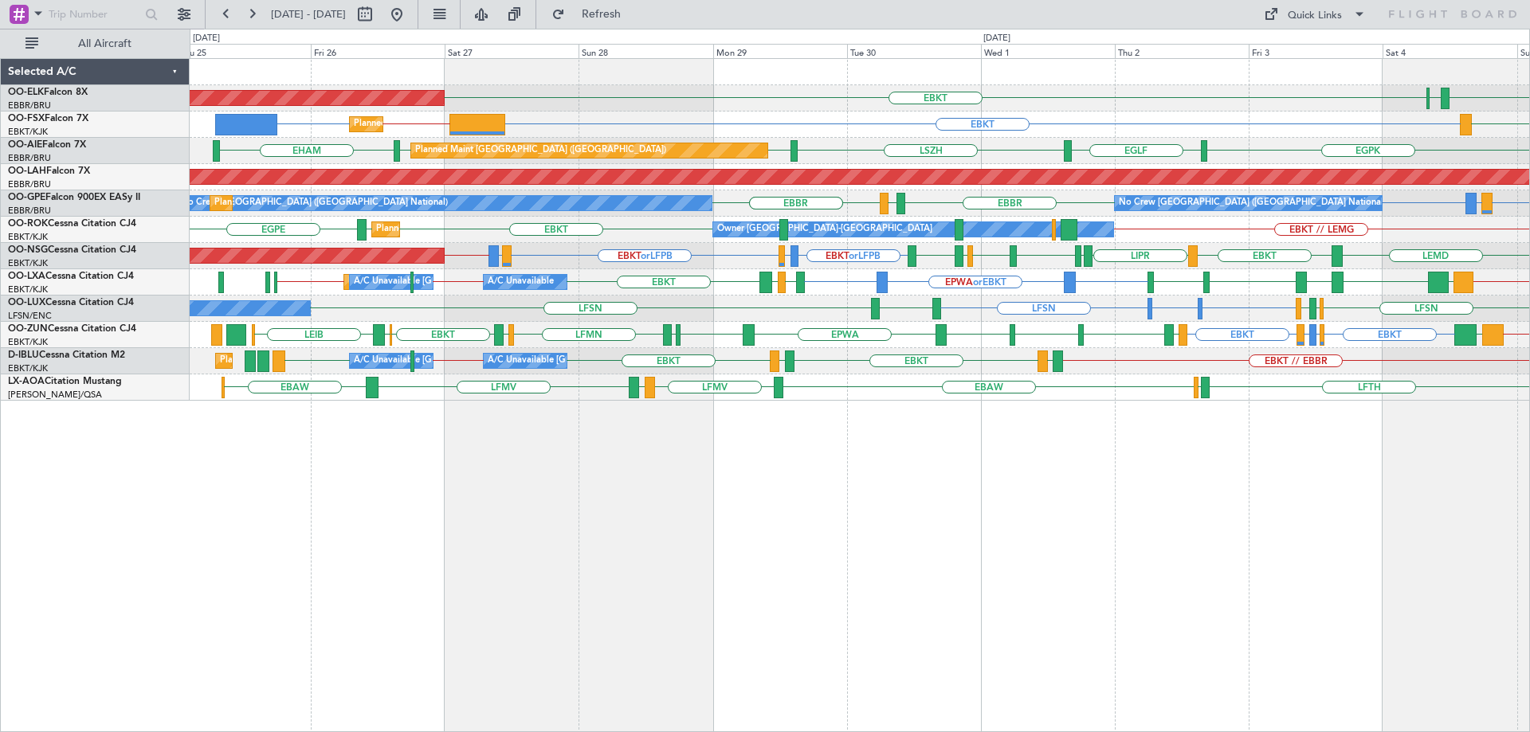
click at [747, 304] on div "LFMN [GEOGRAPHIC_DATA] EBKT Planned Maint [GEOGRAPHIC_DATA]-[GEOGRAPHIC_DATA] L…" at bounding box center [859, 230] width 1339 height 342
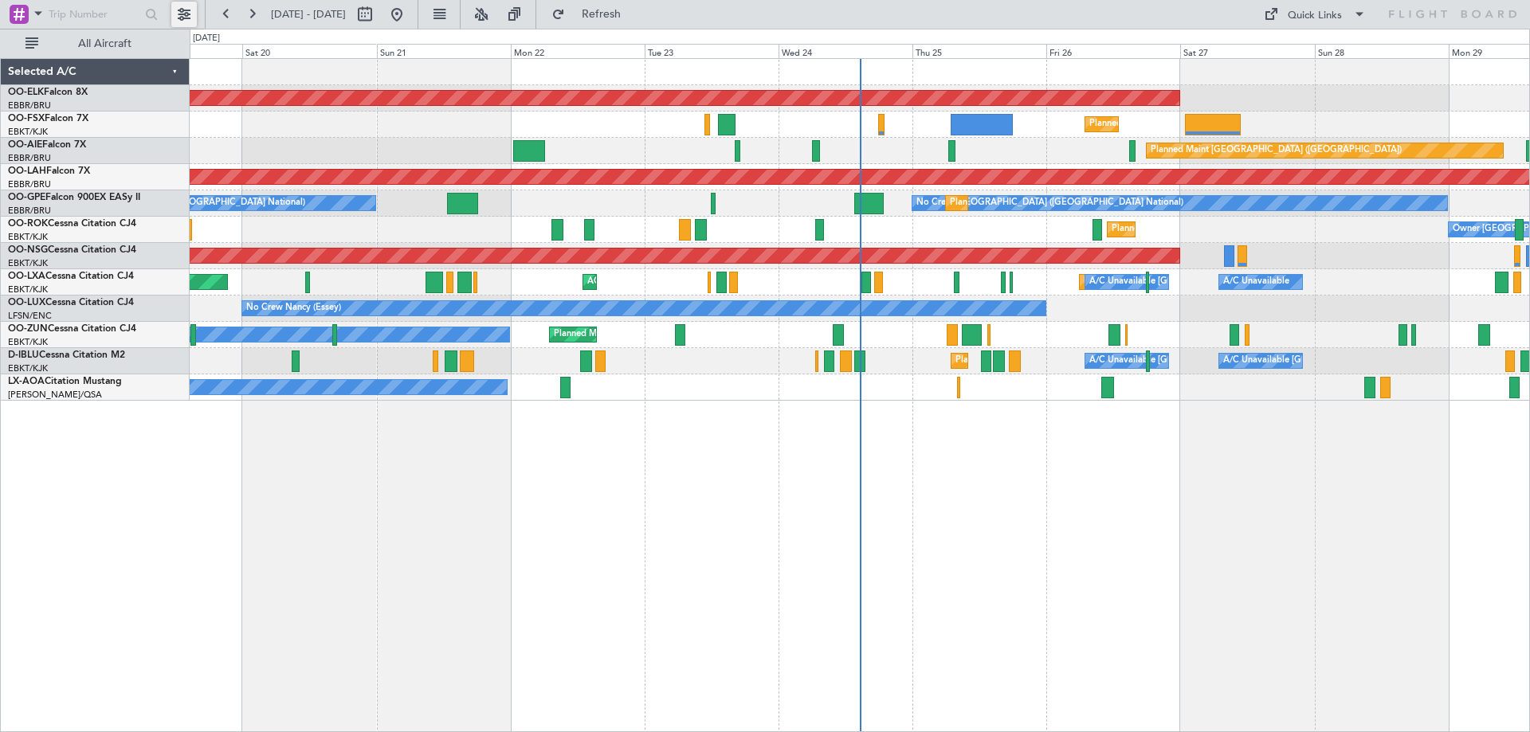
click at [190, 14] on button at bounding box center [183, 14] width 25 height 25
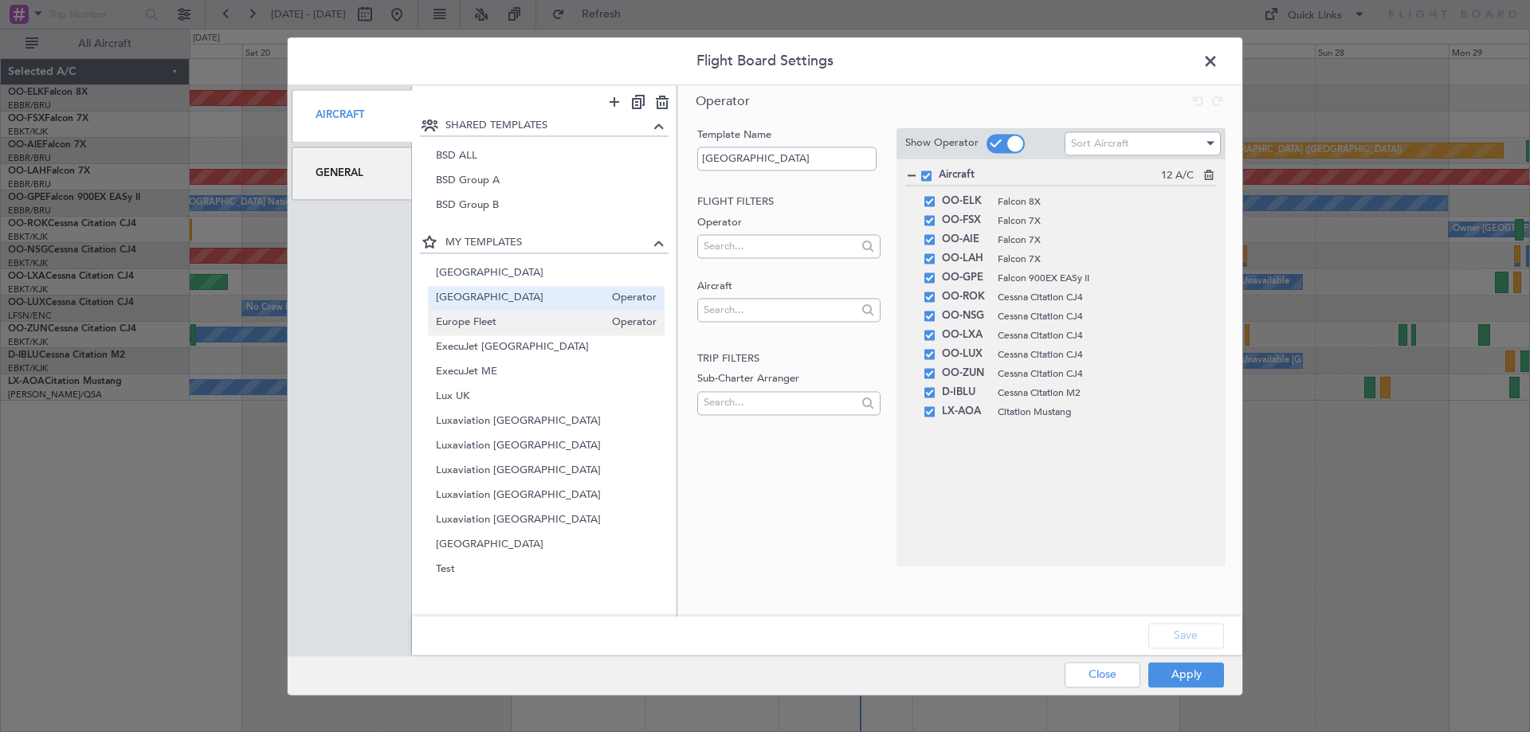
click at [526, 327] on span "Europe Fleet" at bounding box center [520, 323] width 169 height 17
type input "Europe Fleet"
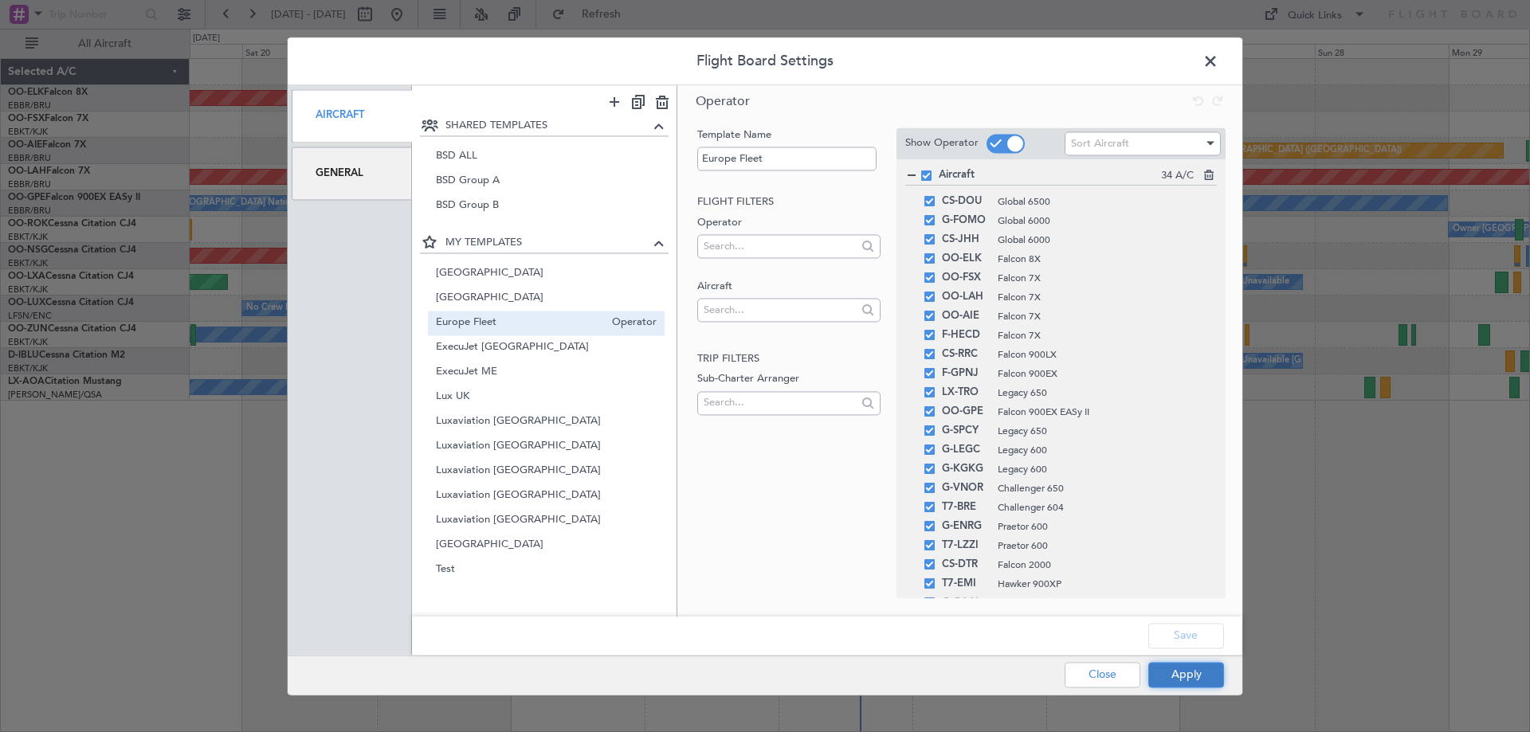
click at [1197, 672] on button "Apply" at bounding box center [1186, 674] width 76 height 25
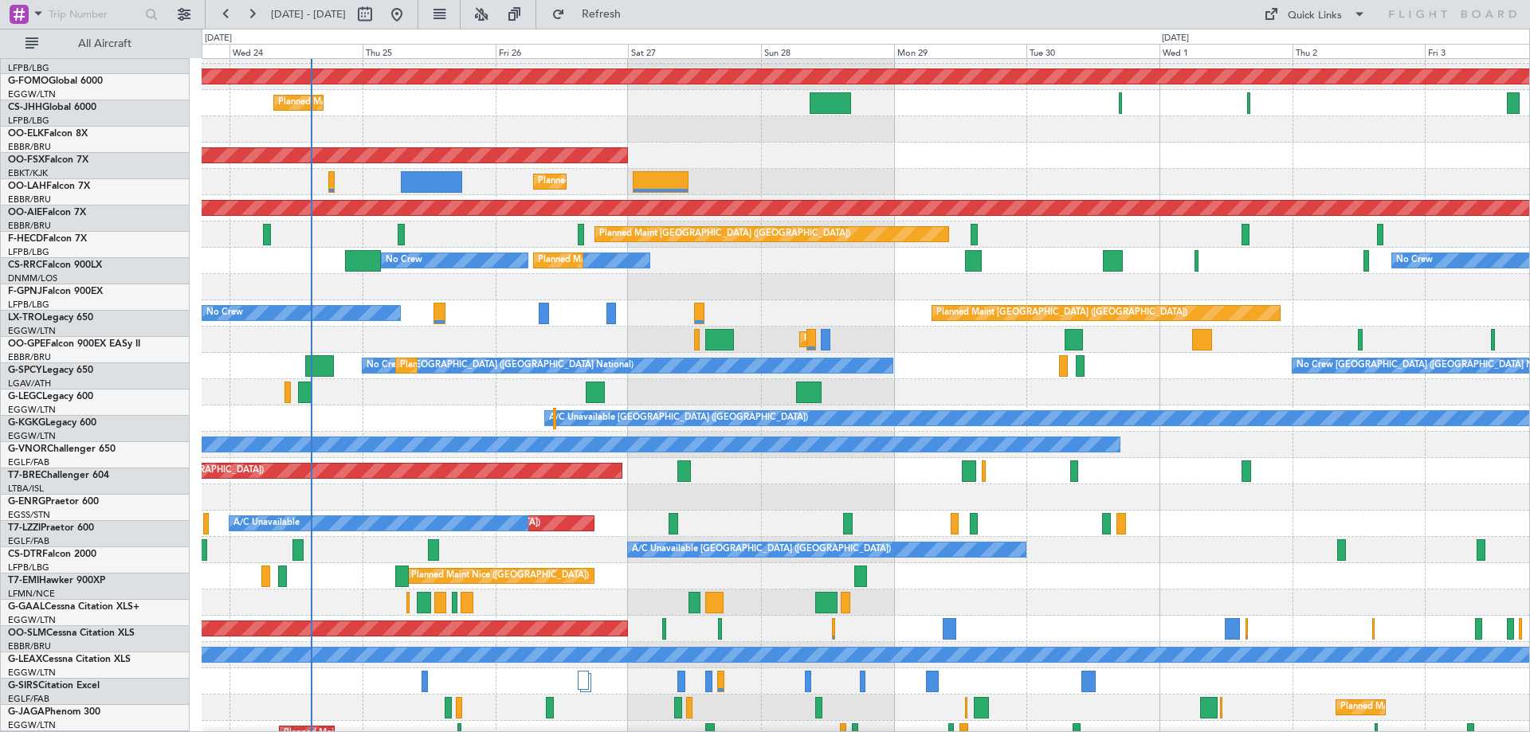
scroll to position [22, 0]
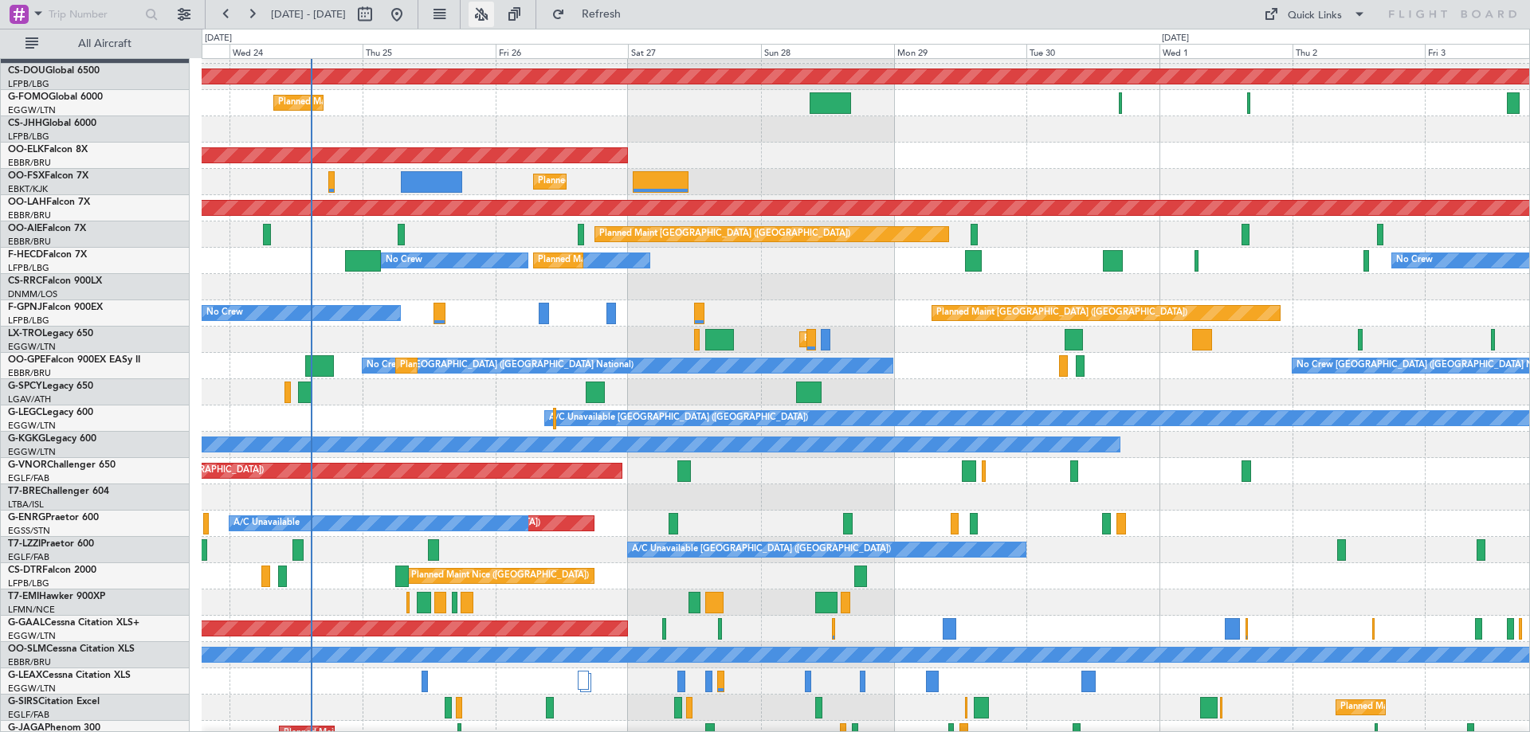
click at [494, 17] on button at bounding box center [480, 14] width 25 height 25
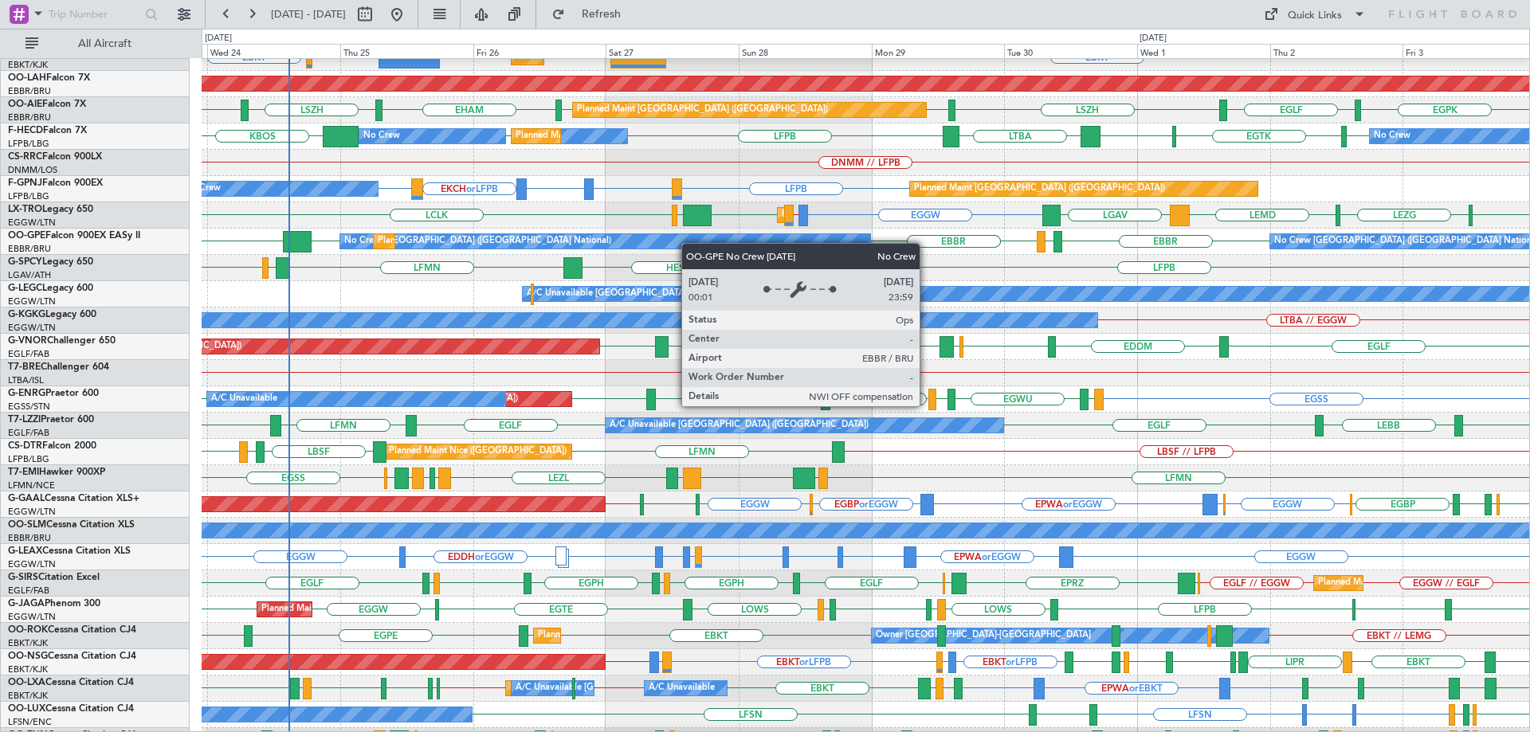
scroll to position [154, 0]
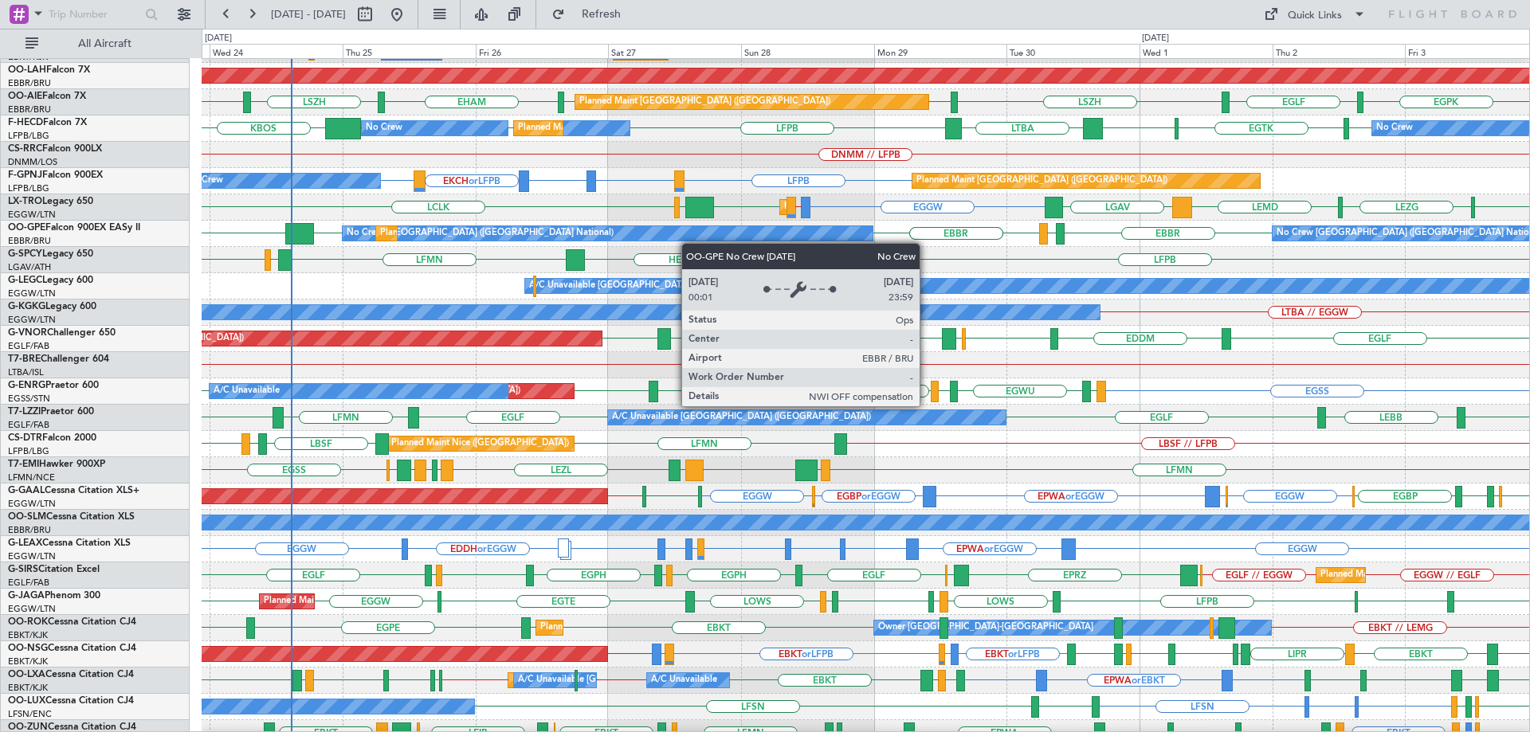
click at [692, 234] on div "No Crew [GEOGRAPHIC_DATA] ([GEOGRAPHIC_DATA] National)" at bounding box center [608, 233] width 530 height 14
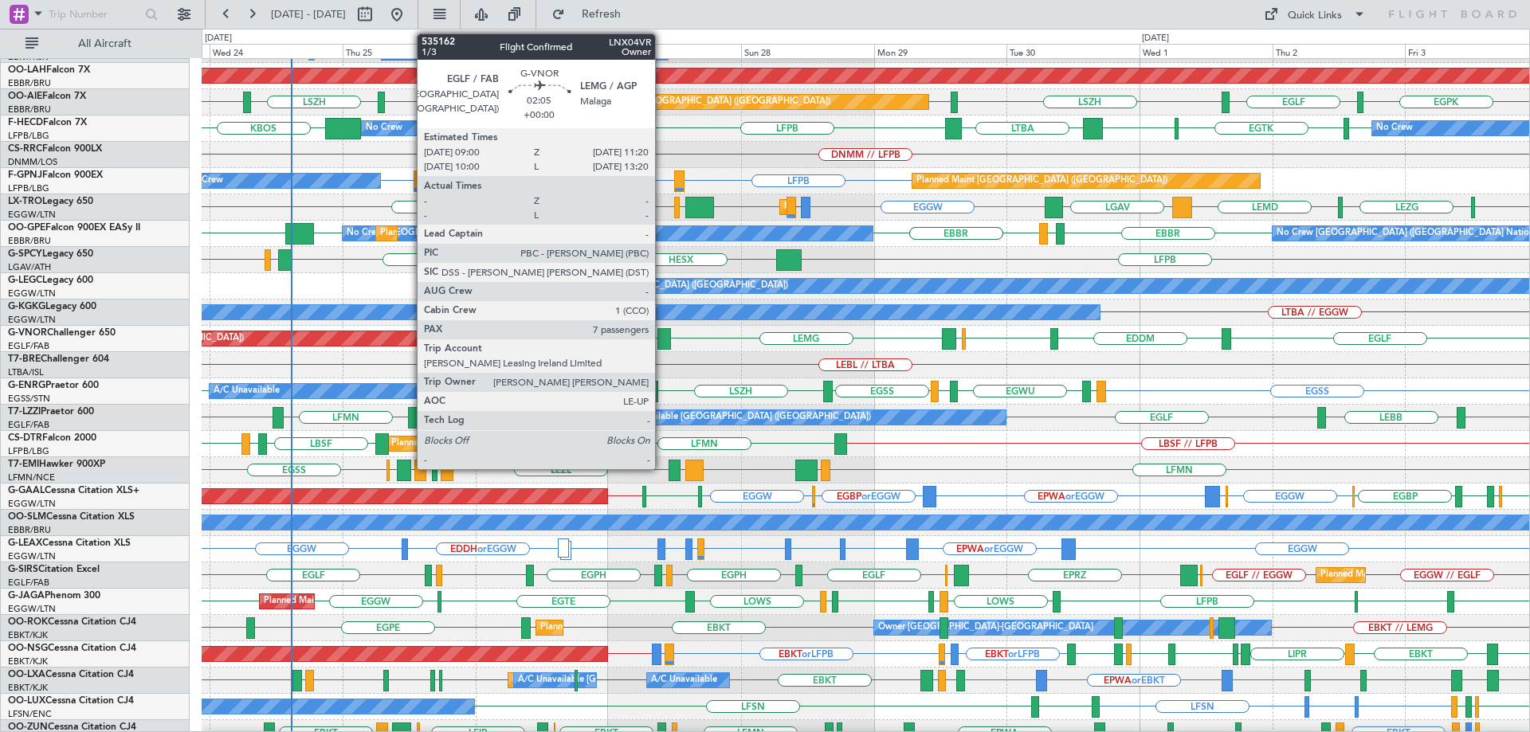
click at [662, 333] on div at bounding box center [664, 339] width 14 height 22
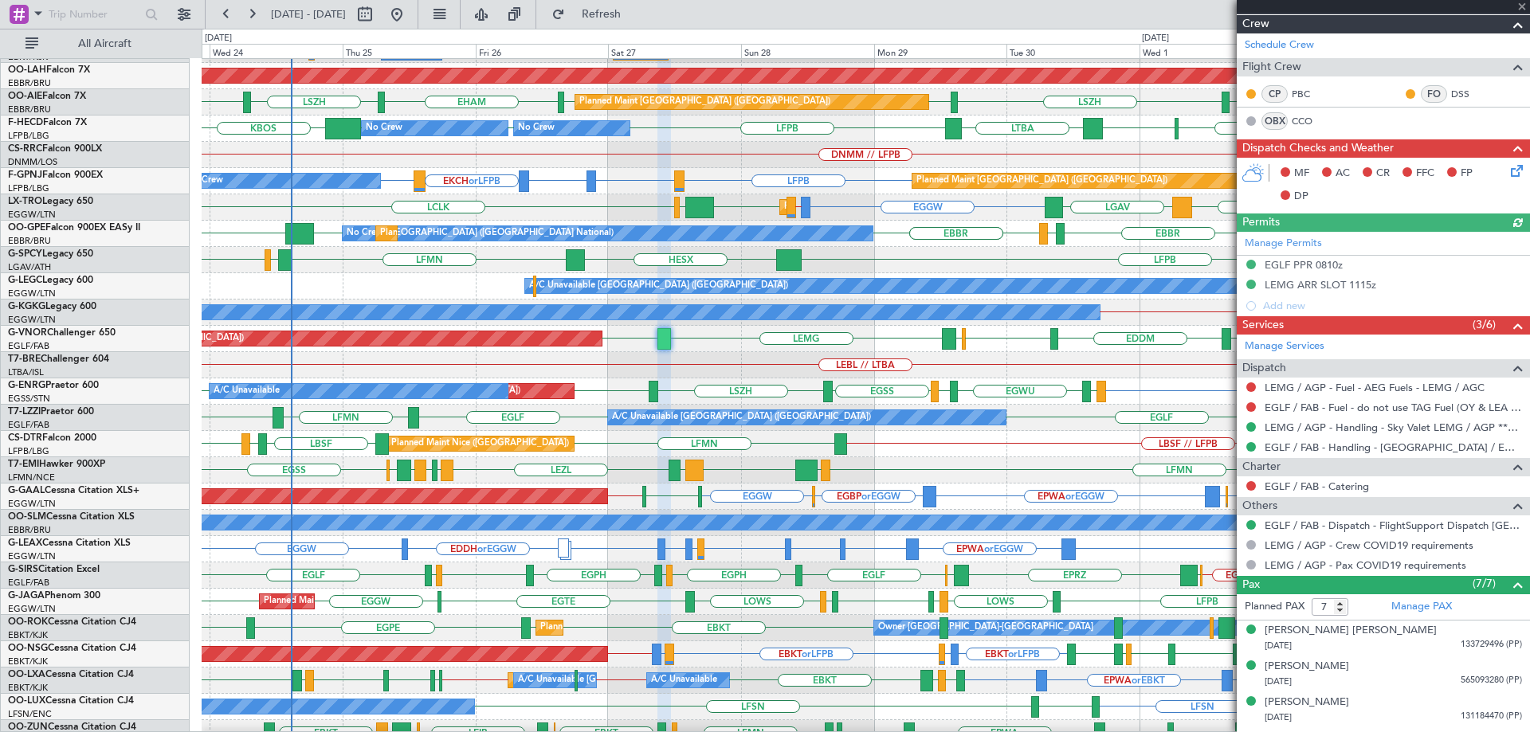
scroll to position [378, 0]
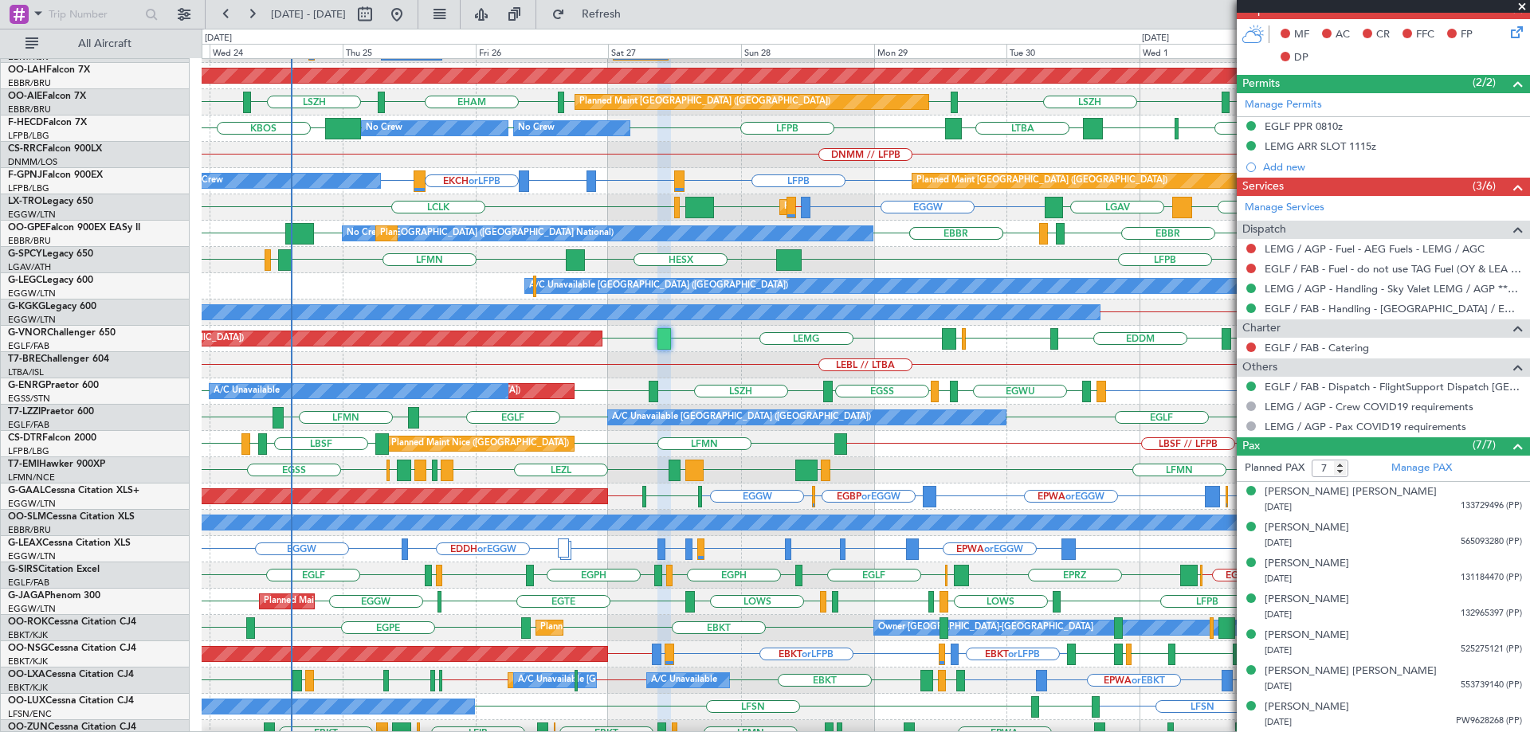
click at [1523, 5] on span at bounding box center [1522, 7] width 16 height 14
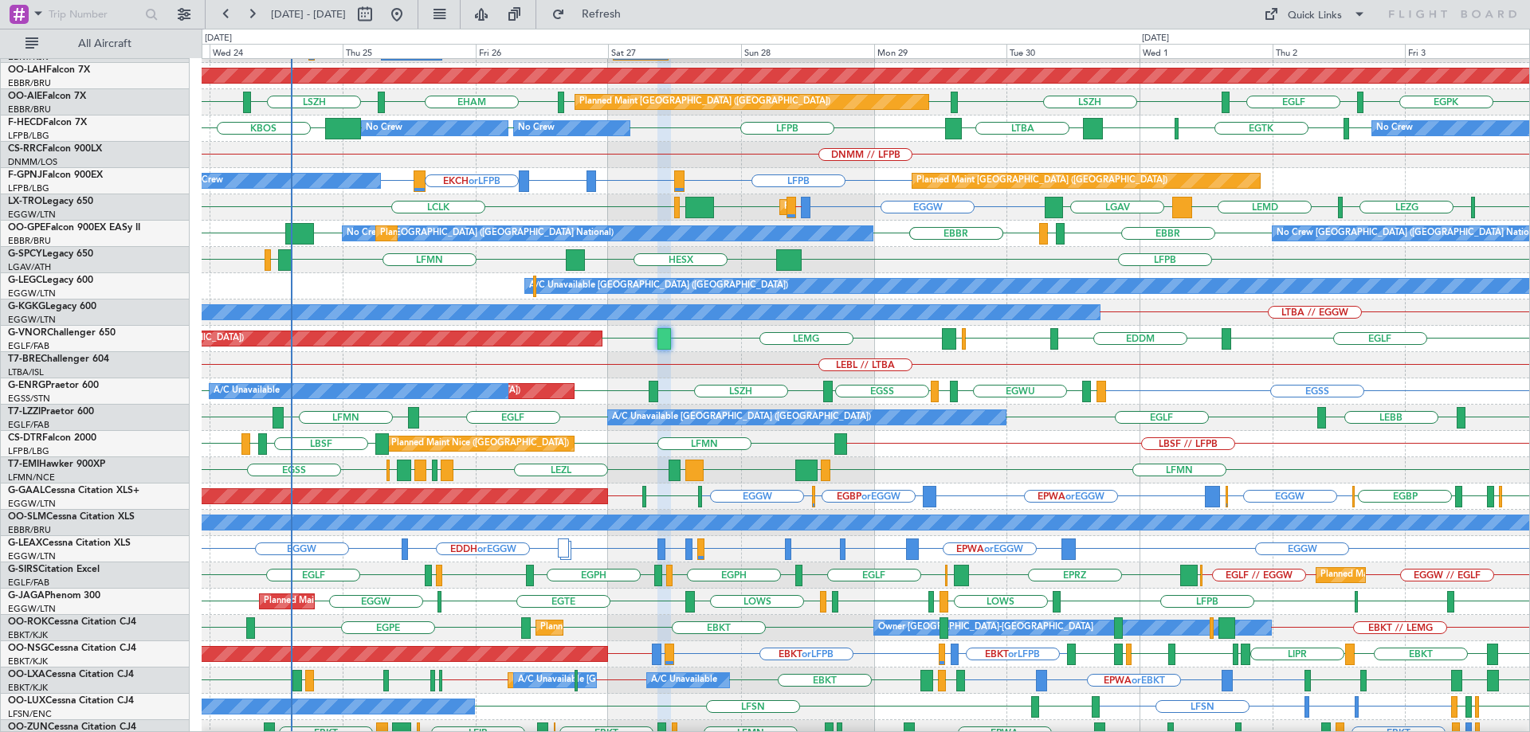
type input "0"
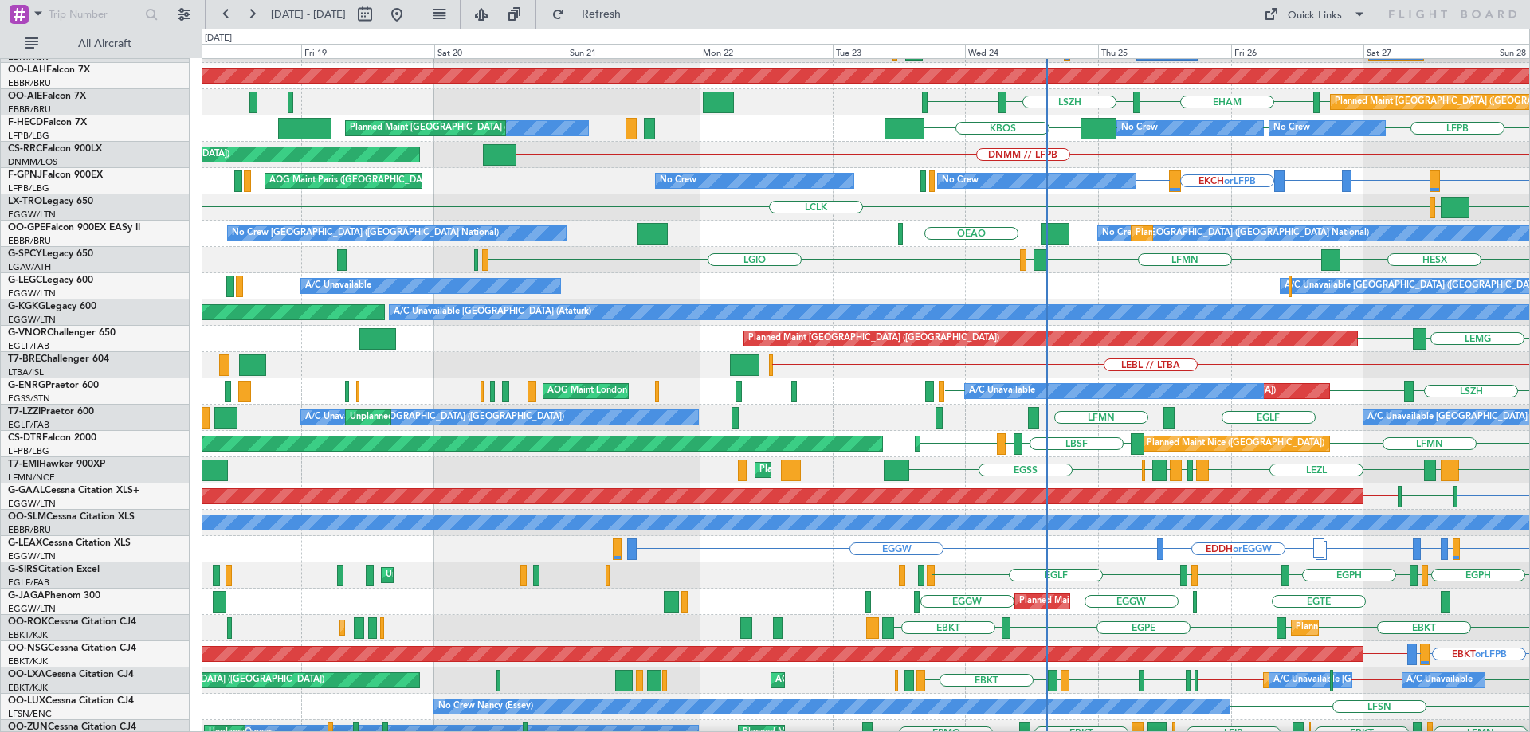
click at [1275, 408] on div "EGLF LFMN EGLF A/C Unavailable London (Farnborough) A/C Unavailable London (Far…" at bounding box center [865, 418] width 1327 height 26
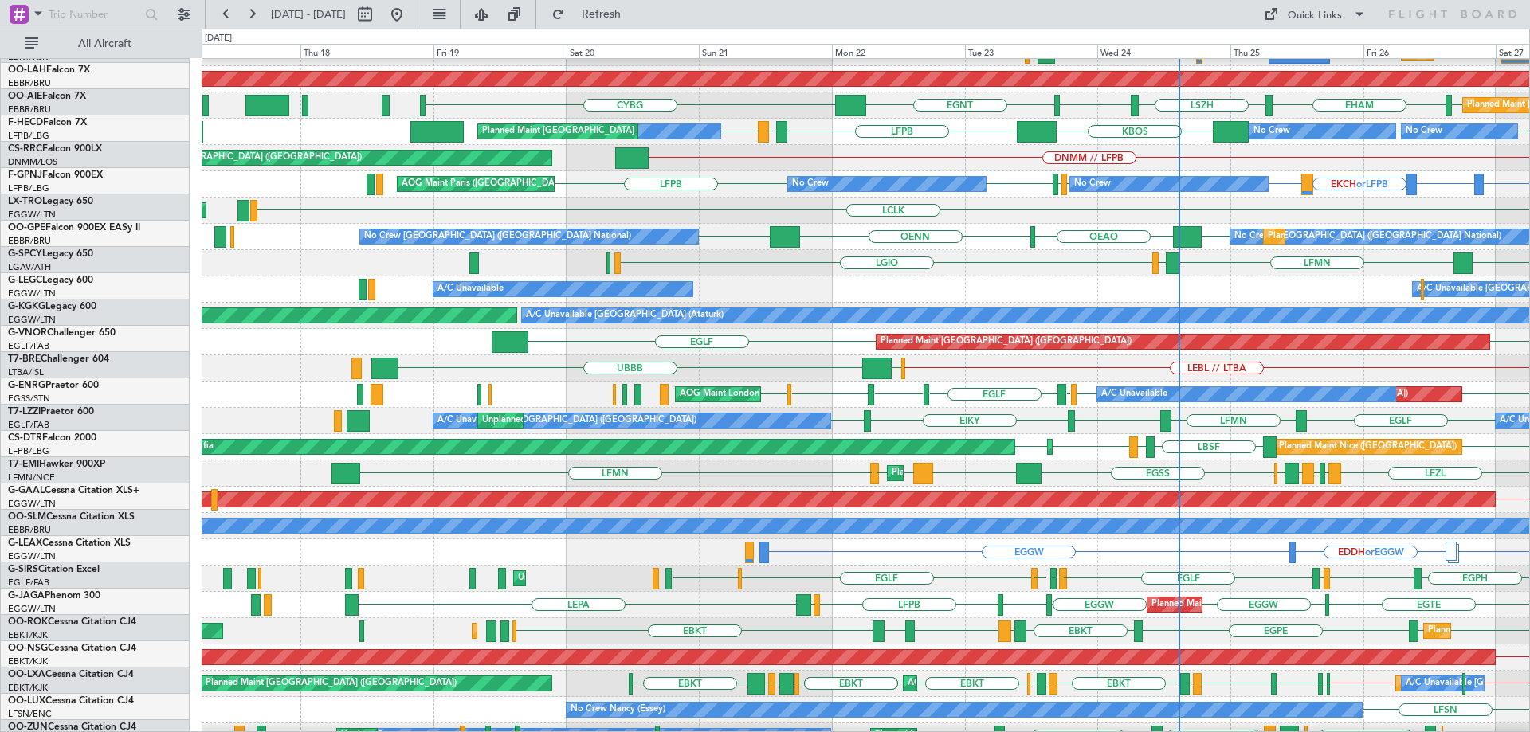
click at [725, 359] on div "LEBL // LTBA UBBB LEIB" at bounding box center [865, 368] width 1327 height 26
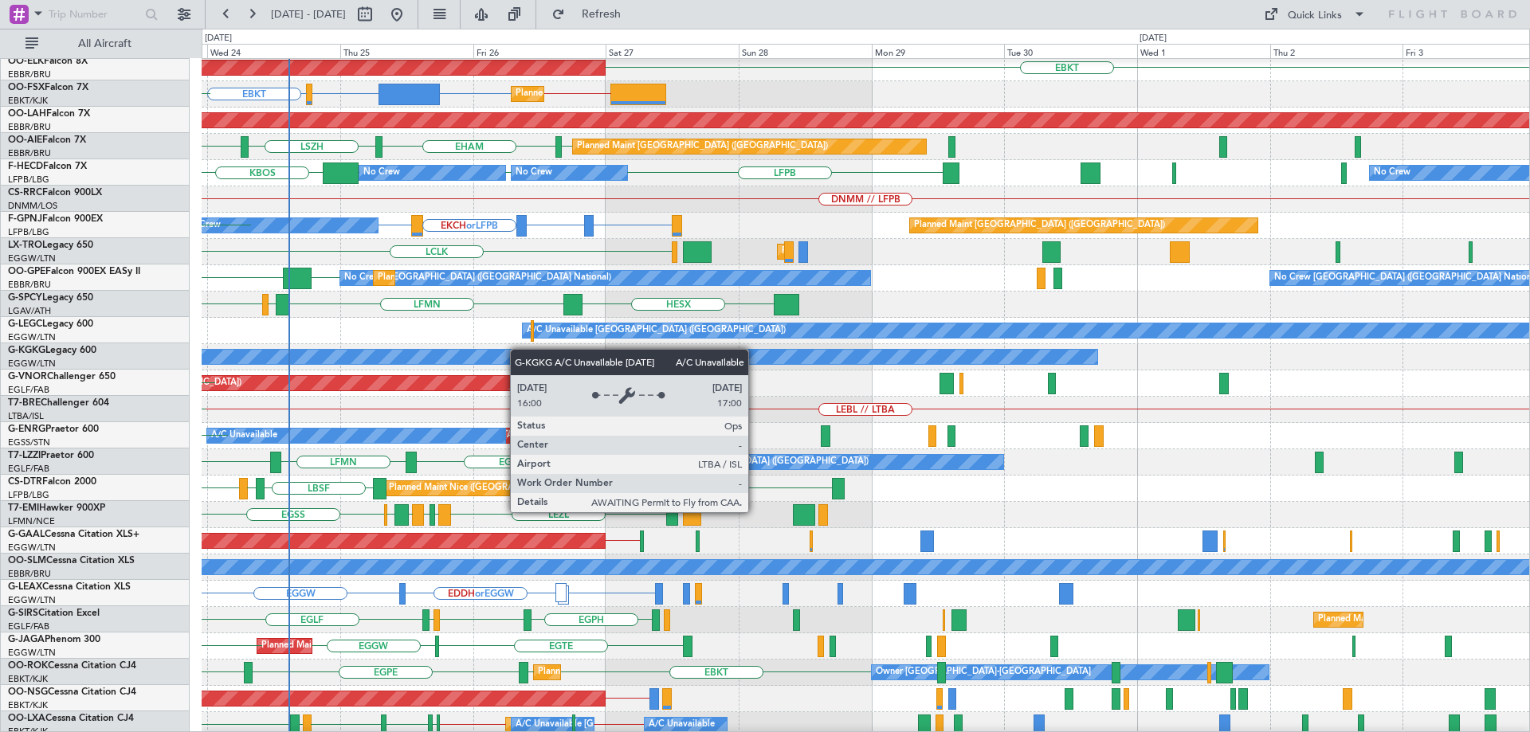
scroll to position [109, 0]
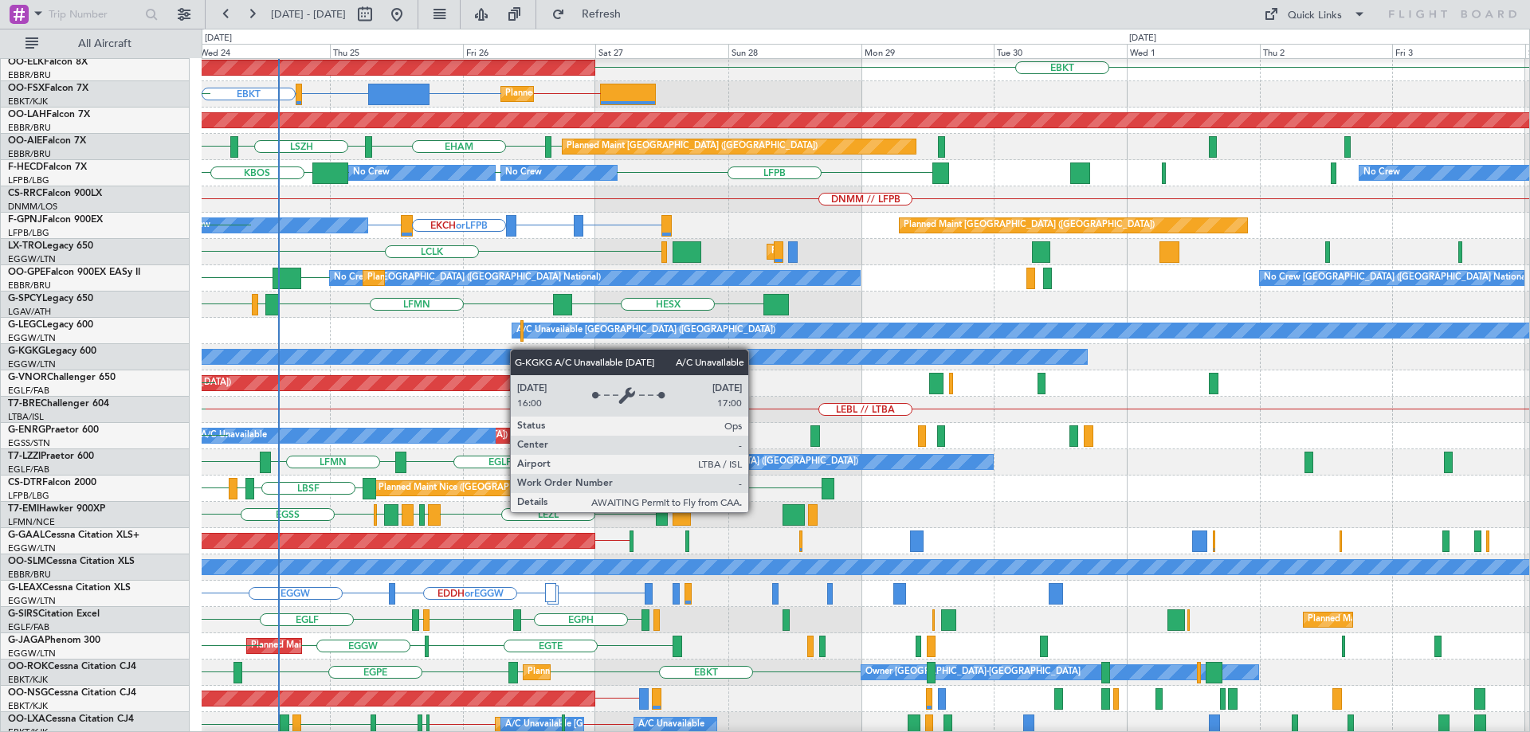
click at [420, 350] on div "A/C Unavailable Istanbul (Ataturk)" at bounding box center [354, 357] width 1465 height 14
